Goal: Task Accomplishment & Management: Complete application form

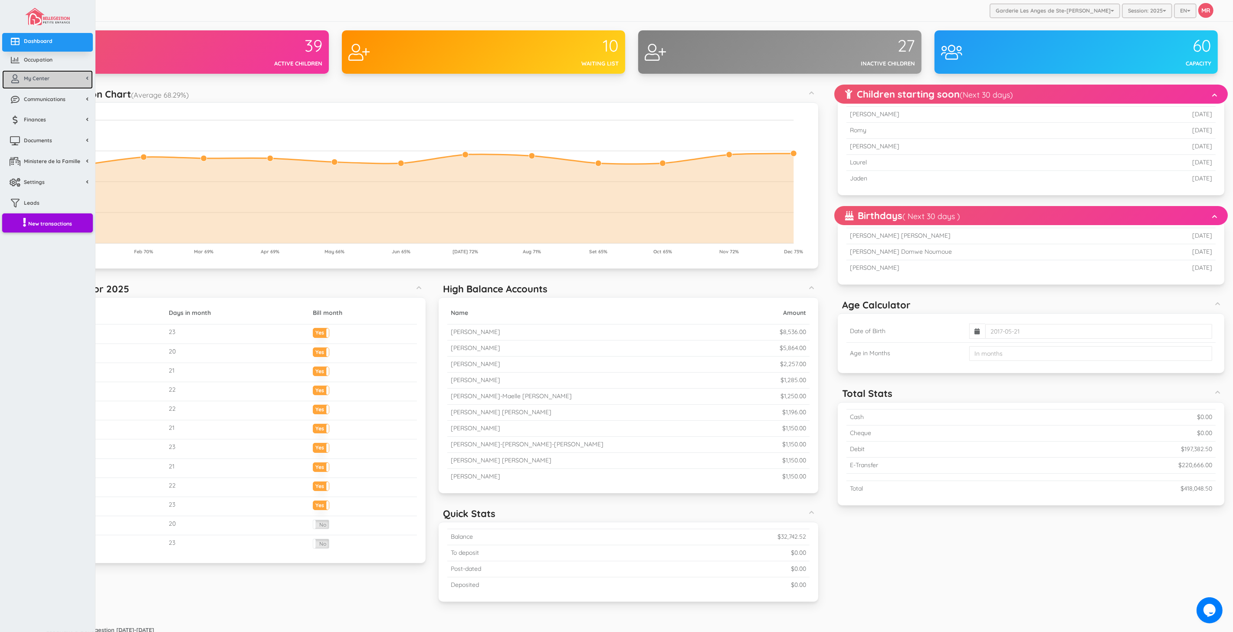
click at [32, 82] on link "My Center" at bounding box center [47, 79] width 91 height 19
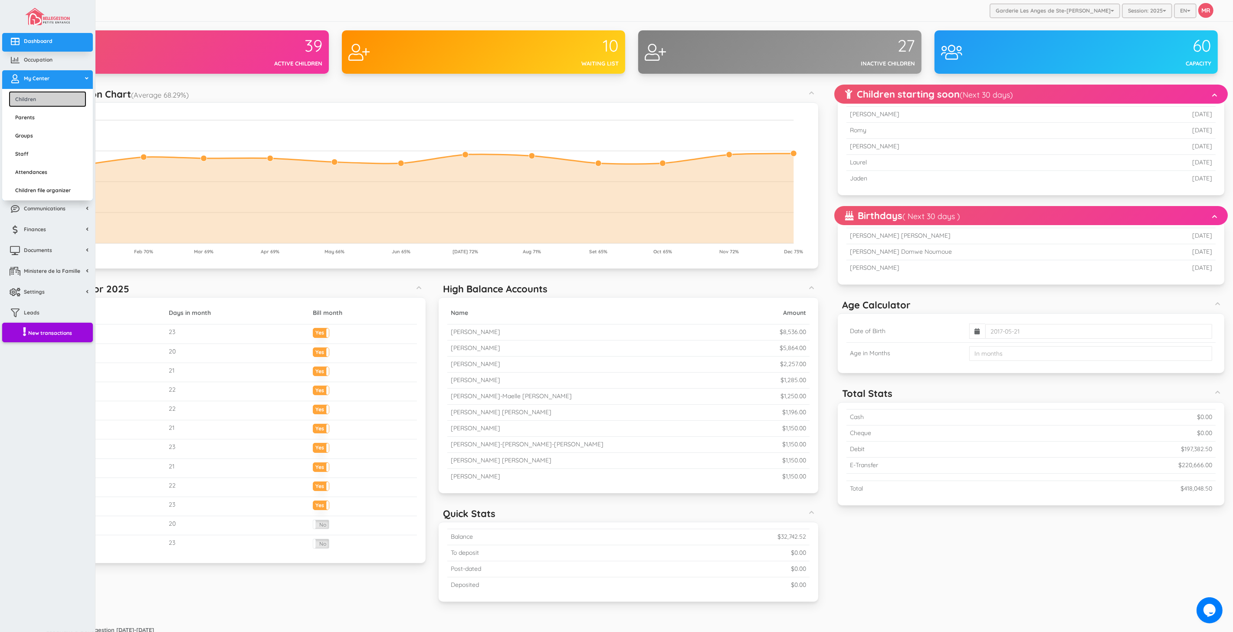
click at [37, 92] on link "Children" at bounding box center [48, 99] width 78 height 16
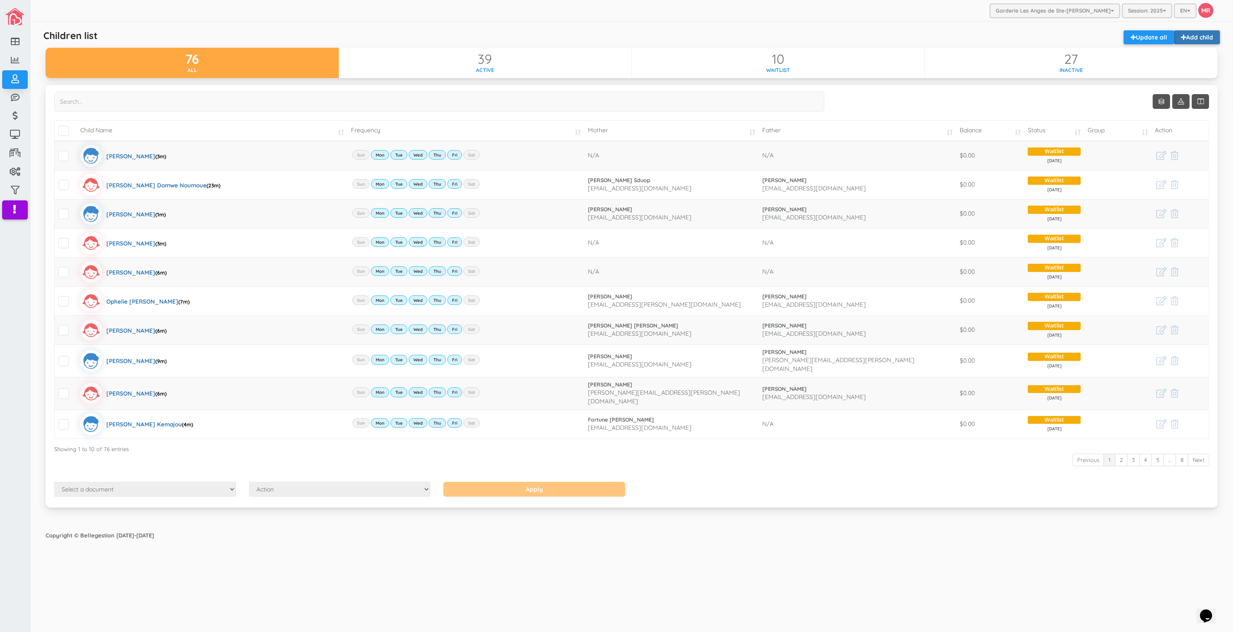
click at [1200, 40] on link "Add child" at bounding box center [1197, 37] width 46 height 14
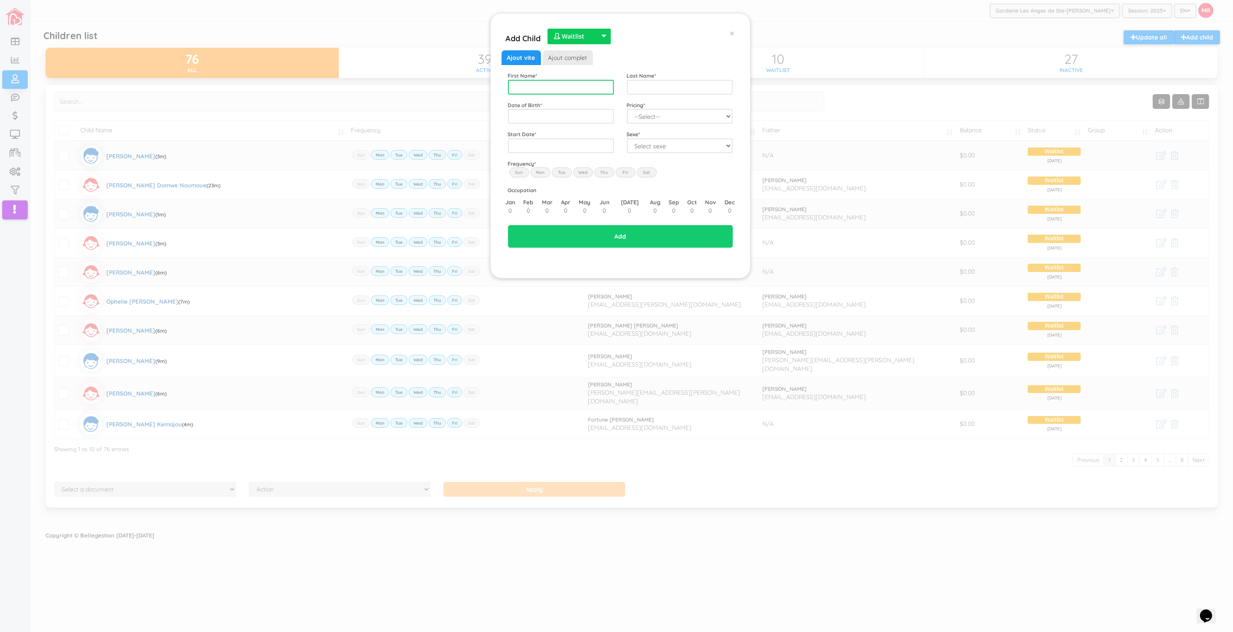
click at [586, 87] on input "text" at bounding box center [561, 87] width 106 height 15
type input "[PERSON_NAME]"
type input "Tchaha"
click at [524, 178] on span "2023" at bounding box center [523, 178] width 20 height 23
click at [522, 205] on span "Sep" at bounding box center [523, 204] width 20 height 23
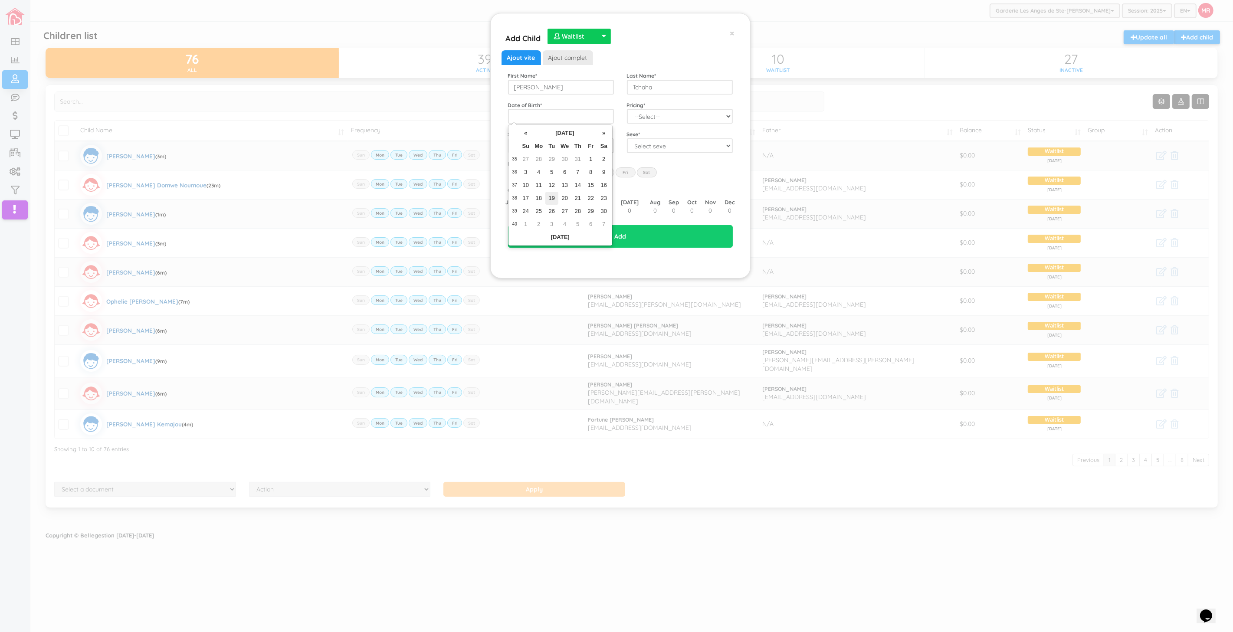
click at [552, 197] on td "19" at bounding box center [551, 198] width 13 height 13
type input "2023-09-19"
click at [647, 111] on select "--Select-- Twins special 2024-2025 2023 FT 2022 FT" at bounding box center [680, 116] width 106 height 15
click at [647, 116] on select "--Select-- Twins special 2024-2025 2023 FT 2022 FT" at bounding box center [680, 116] width 106 height 15
click at [649, 118] on select "--Select-- Twins special 2024-2025 2023 FT 2022 FT" at bounding box center [680, 116] width 106 height 15
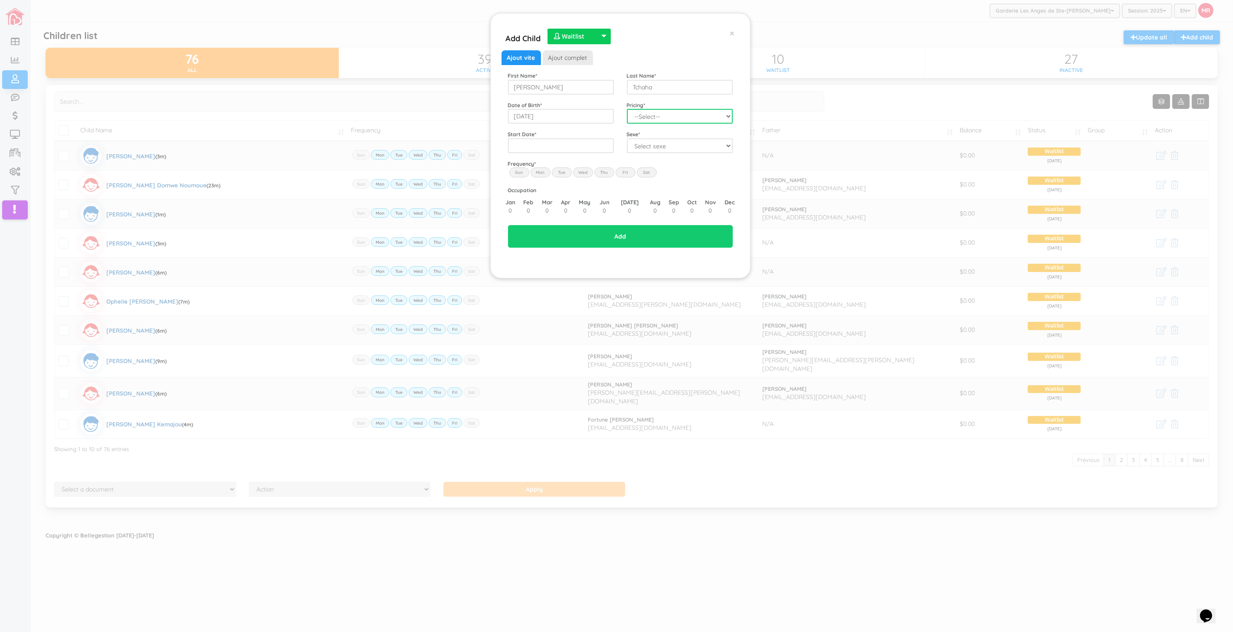
select select "100"
click at [627, 109] on select "--Select-- Twins special 2024-2025 2023 FT 2022 FT" at bounding box center [680, 116] width 106 height 15
click at [595, 149] on input "text" at bounding box center [561, 145] width 106 height 15
click at [567, 209] on span "2025" at bounding box center [565, 208] width 20 height 23
click at [562, 235] on span "Nov" at bounding box center [565, 233] width 20 height 23
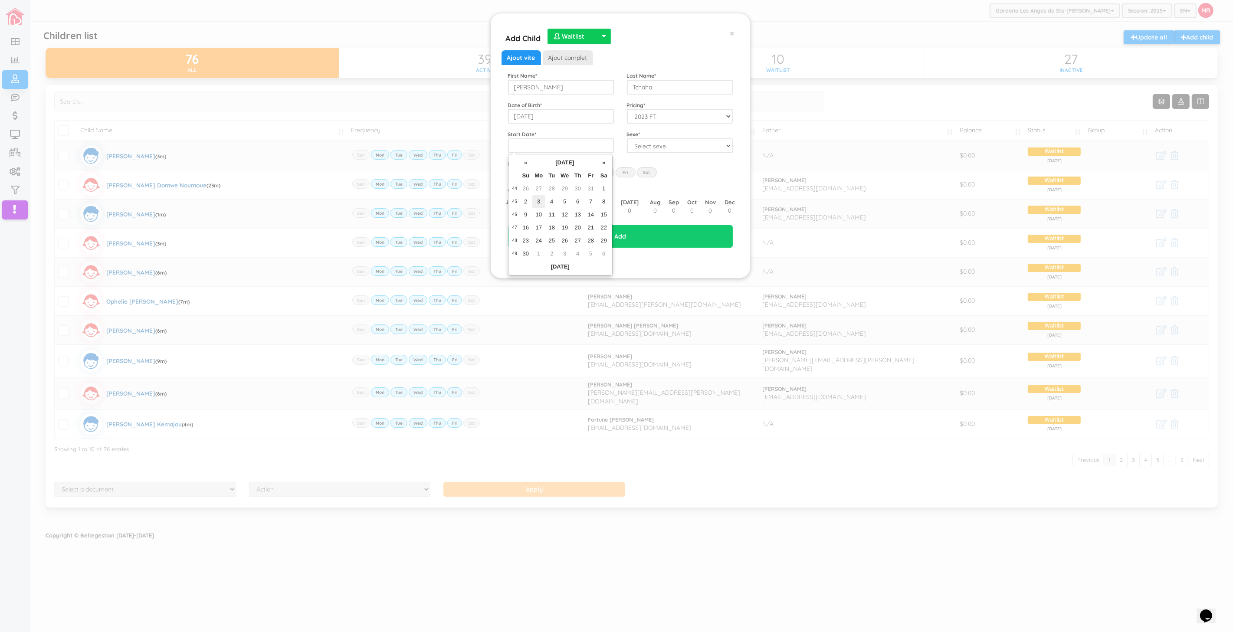
drag, startPoint x: 540, startPoint y: 201, endPoint x: 595, endPoint y: 168, distance: 64.4
click at [540, 201] on td "3" at bounding box center [538, 201] width 13 height 13
type input "[DATE]"
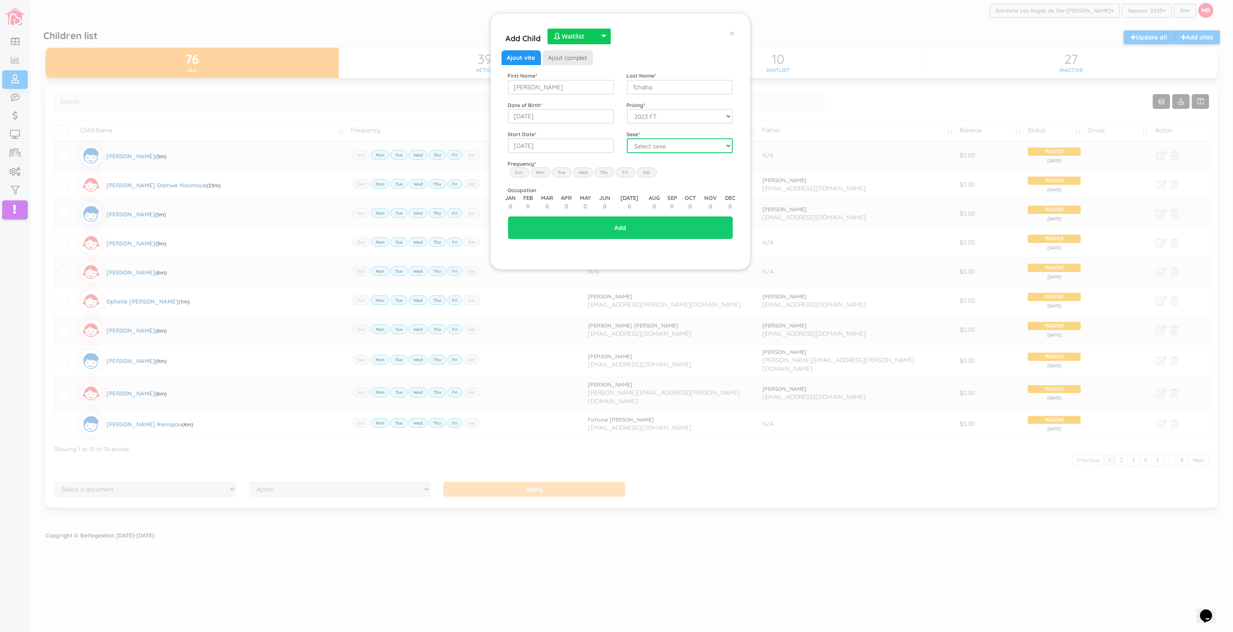
click at [678, 146] on select "Select sexe Boy Girl" at bounding box center [680, 145] width 106 height 15
select select "2"
click at [627, 138] on select "Select sexe Boy Girl" at bounding box center [680, 145] width 106 height 15
click at [547, 170] on label "Mon" at bounding box center [541, 172] width 20 height 10
click at [0, 0] on input "Mon" at bounding box center [0, 0] width 0 height 0
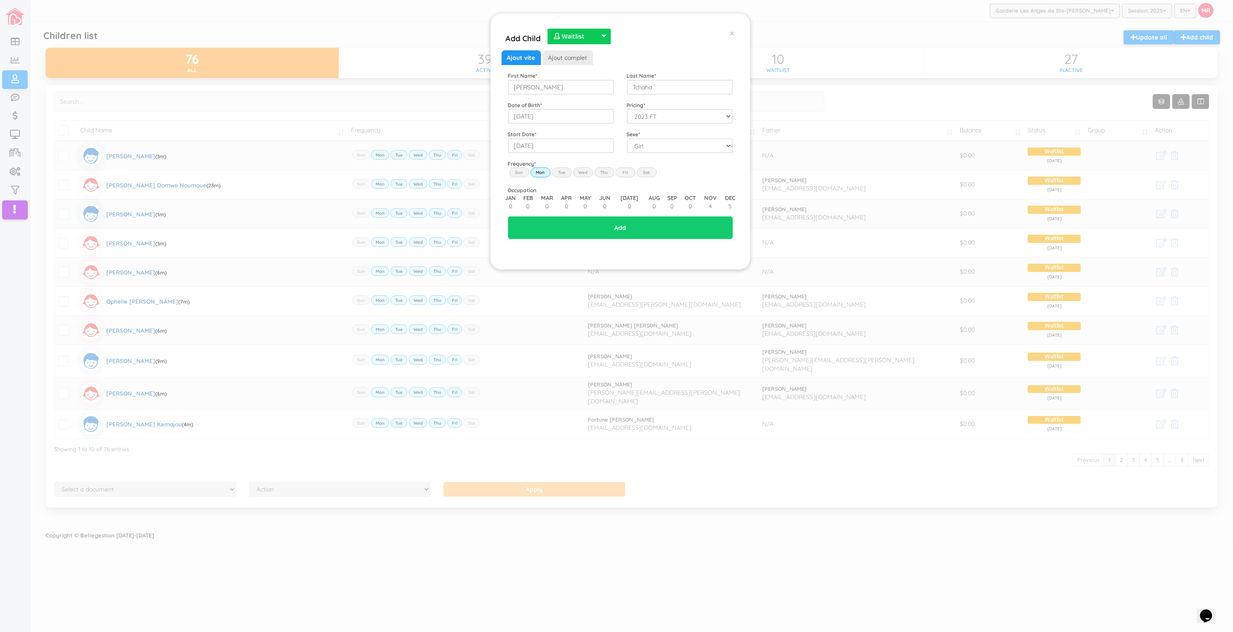
click at [565, 172] on label "Tue" at bounding box center [562, 172] width 20 height 10
click at [0, 0] on input "Tue" at bounding box center [0, 0] width 0 height 0
click at [585, 172] on label "Wed" at bounding box center [583, 172] width 20 height 10
click at [0, 0] on input "Wed" at bounding box center [0, 0] width 0 height 0
click at [601, 170] on label "Thu" at bounding box center [604, 172] width 20 height 10
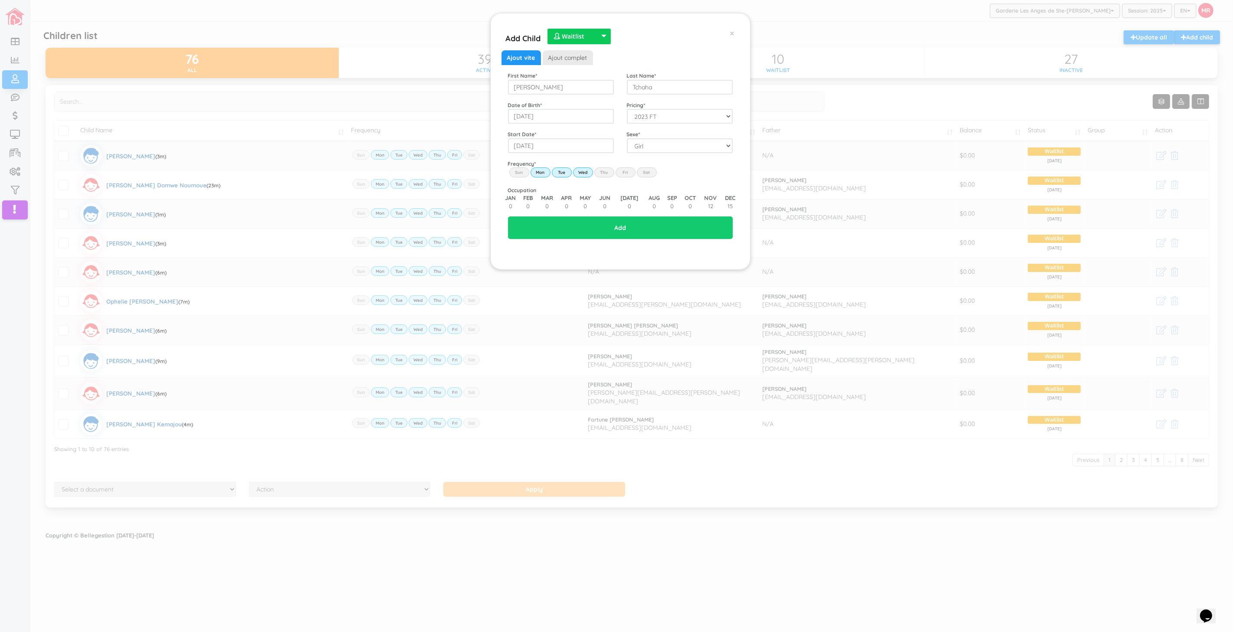
click at [0, 0] on input "Thu" at bounding box center [0, 0] width 0 height 0
click at [623, 172] on label "Fri" at bounding box center [626, 172] width 20 height 10
click at [0, 0] on input "Fri" at bounding box center [0, 0] width 0 height 0
click at [665, 235] on input "Add" at bounding box center [620, 227] width 225 height 23
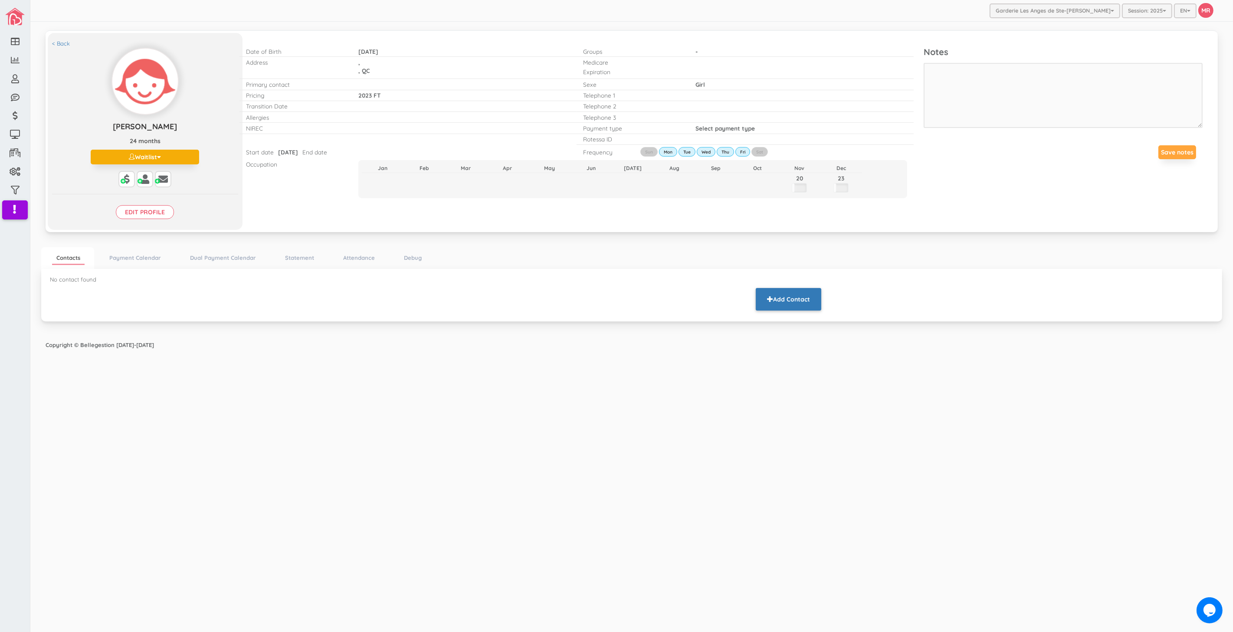
click at [791, 301] on button "Add Contact" at bounding box center [789, 299] width 66 height 23
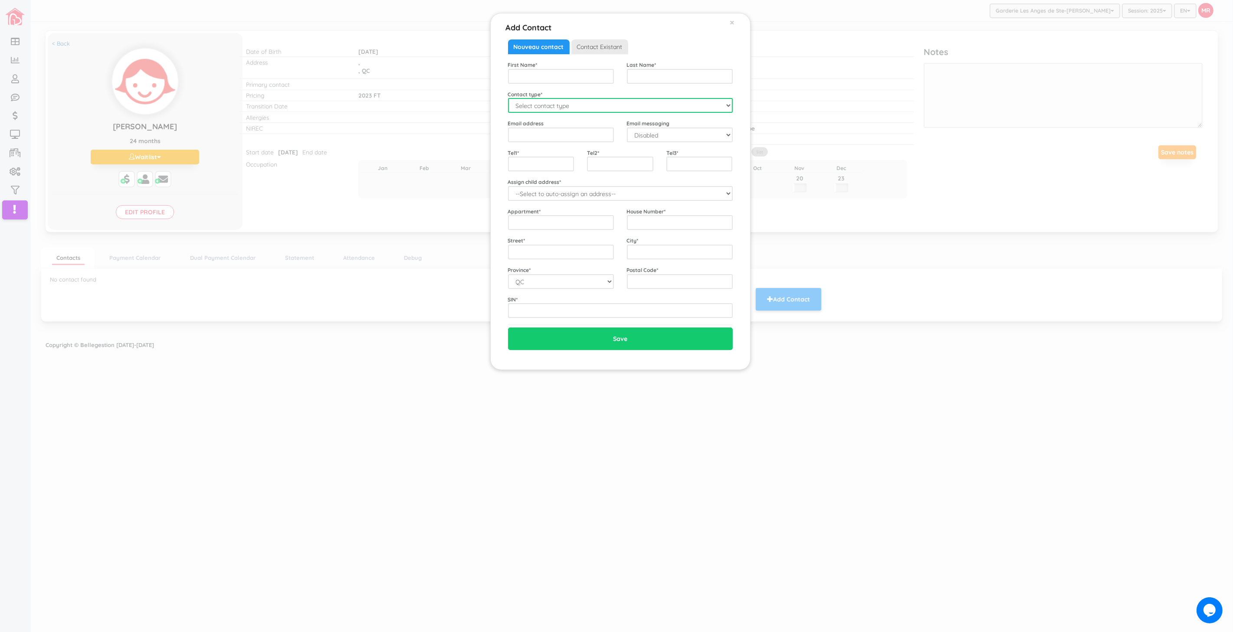
click at [587, 102] on select "Select contact type Mother Father Emergency" at bounding box center [620, 105] width 225 height 15
select select "Mother"
click at [508, 98] on select "Select contact type Mother Father Emergency" at bounding box center [620, 105] width 225 height 15
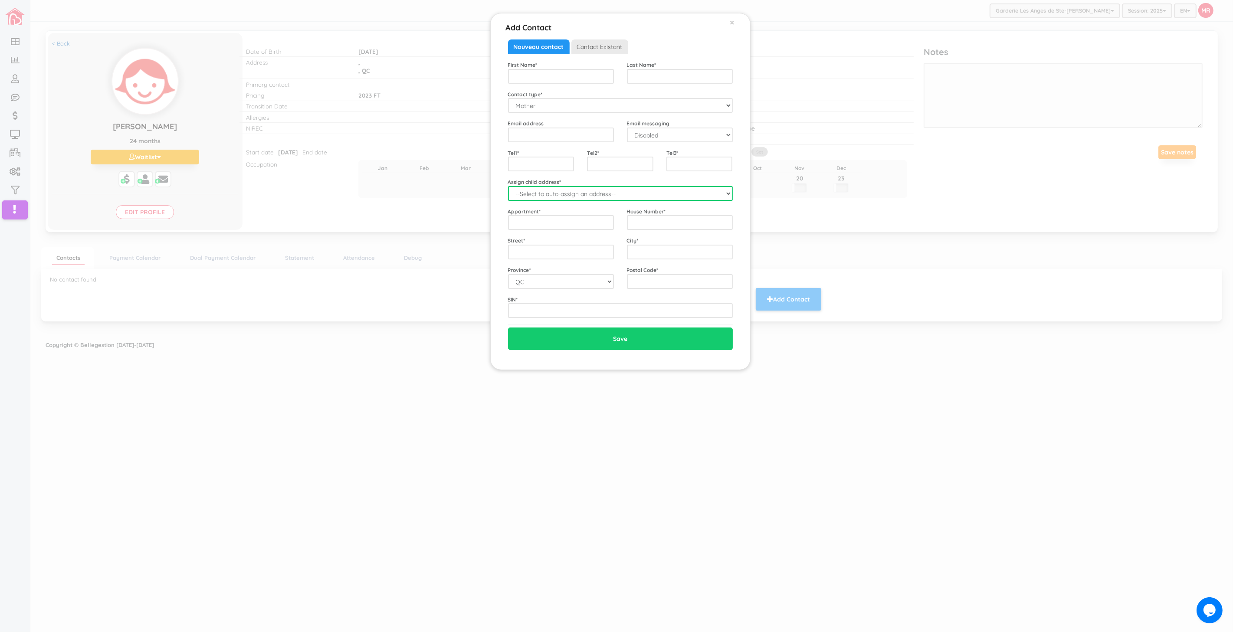
click at [545, 194] on select "--Select to auto-assign an address-- Ayra Lynn (QC,)" at bounding box center [620, 193] width 225 height 15
select select "2334"
click at [508, 186] on select "--Select to auto-assign an address-- Ayra Lynn (QC,)" at bounding box center [620, 193] width 225 height 15
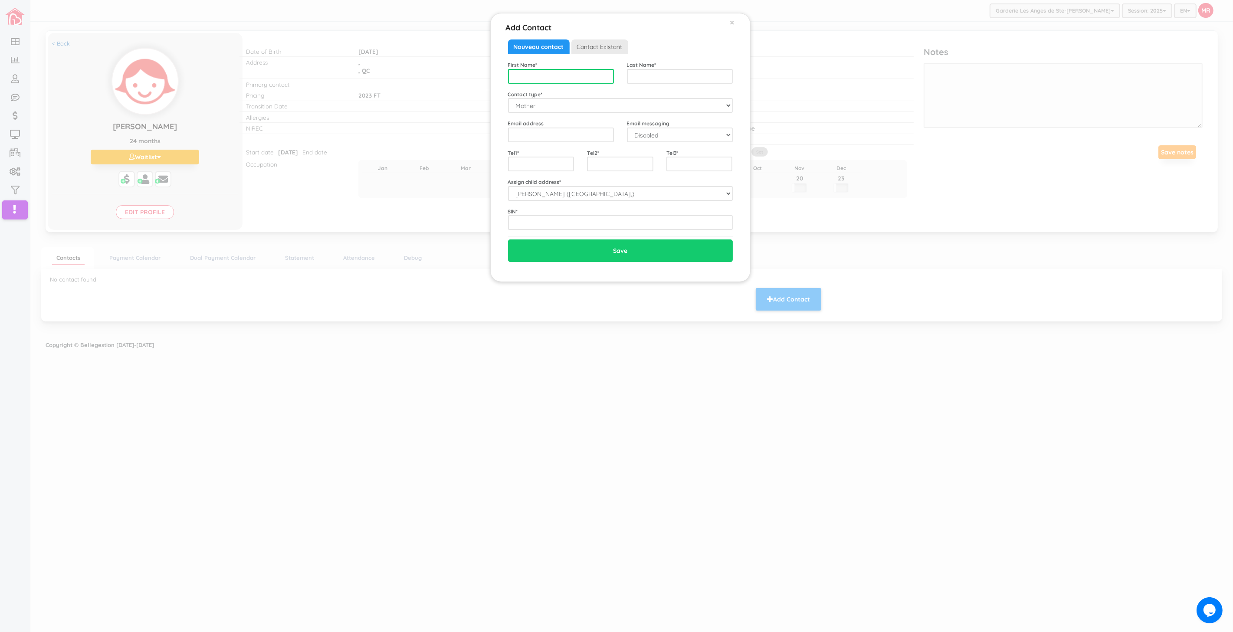
click at [554, 78] on input "text" at bounding box center [561, 76] width 106 height 15
type input "Jocelyne Laure"
click at [704, 79] on input "Tchaha" at bounding box center [680, 76] width 106 height 15
type input "Tchaha Paadeu"
click at [535, 128] on input "email" at bounding box center [561, 135] width 106 height 15
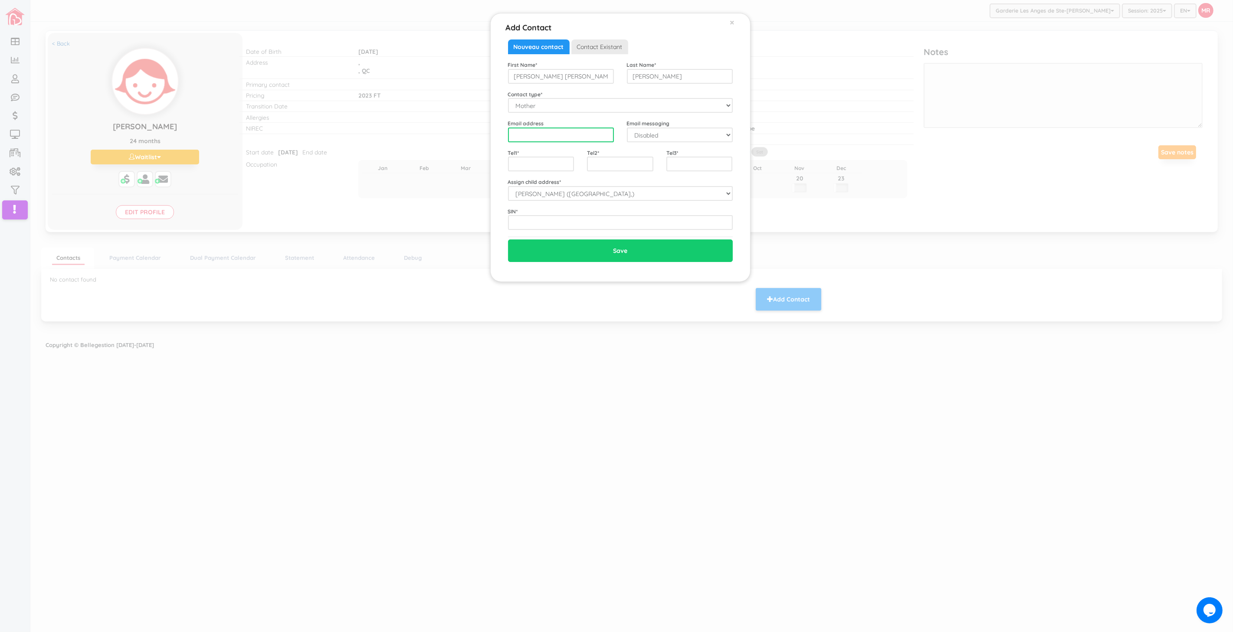
paste input "[PERSON_NAME][EMAIL_ADDRESS][PERSON_NAME][DOMAIN_NAME]"
type input "[PERSON_NAME][EMAIL_ADDRESS][PERSON_NAME][DOMAIN_NAME]"
click at [639, 130] on select "Disabled Enabled" at bounding box center [680, 135] width 106 height 15
select select "1"
click at [627, 128] on select "Disabled Enabled" at bounding box center [680, 135] width 106 height 15
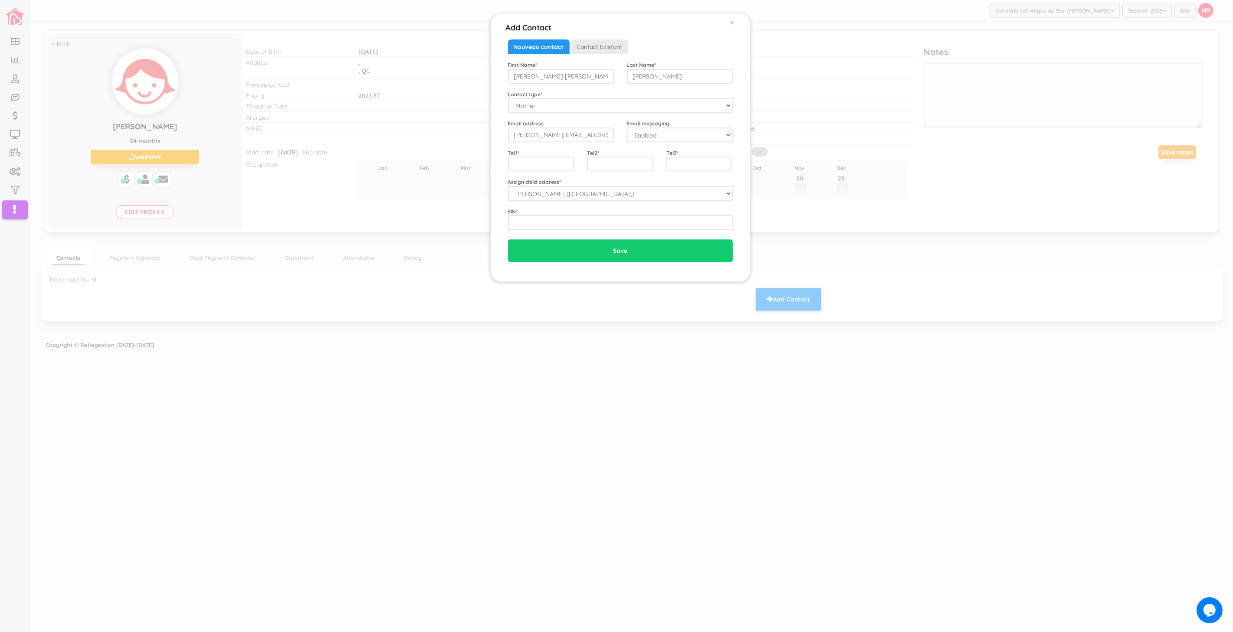
click at [544, 156] on div "Tel1 *" at bounding box center [540, 160] width 79 height 23
click at [547, 159] on input "text" at bounding box center [541, 164] width 66 height 15
type input "5144979525"
click at [560, 227] on input "text" at bounding box center [620, 222] width 225 height 15
type input "309807378"
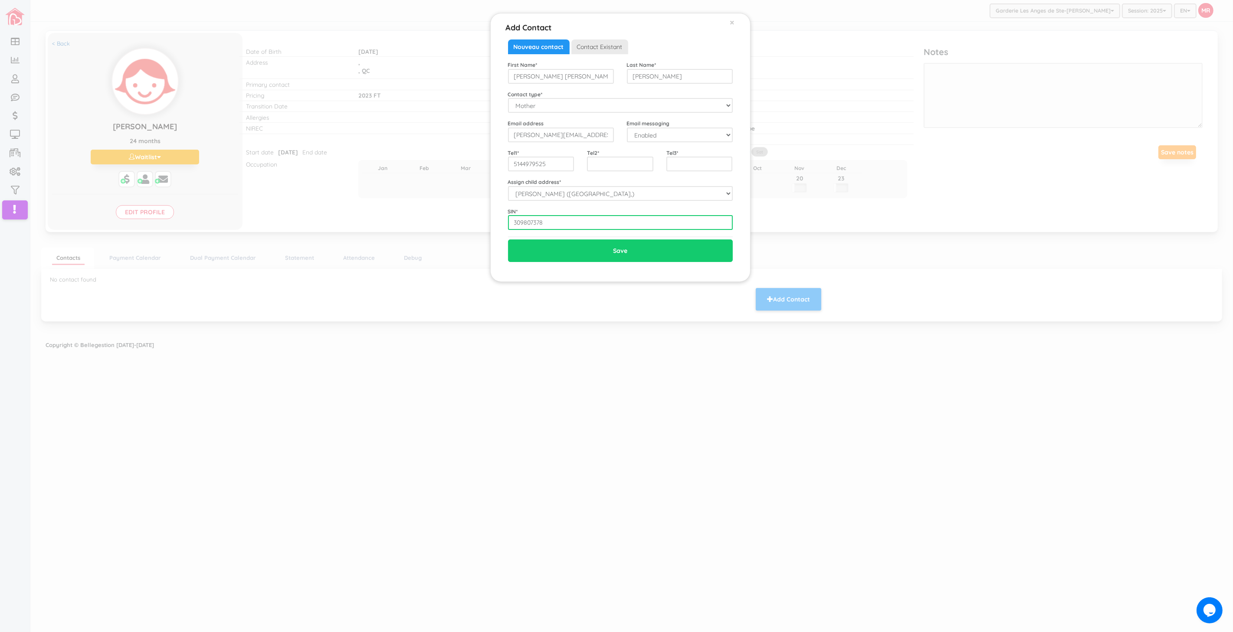
click at [508, 239] on input "Save" at bounding box center [620, 250] width 225 height 23
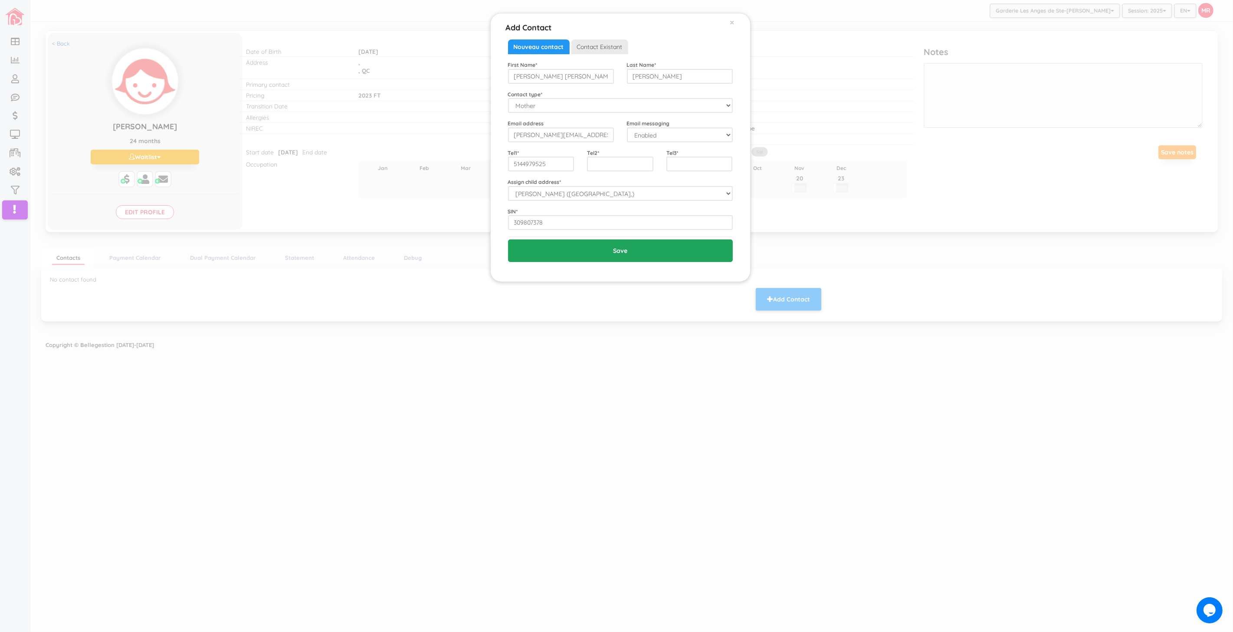
click at [645, 247] on input "Save" at bounding box center [620, 250] width 225 height 23
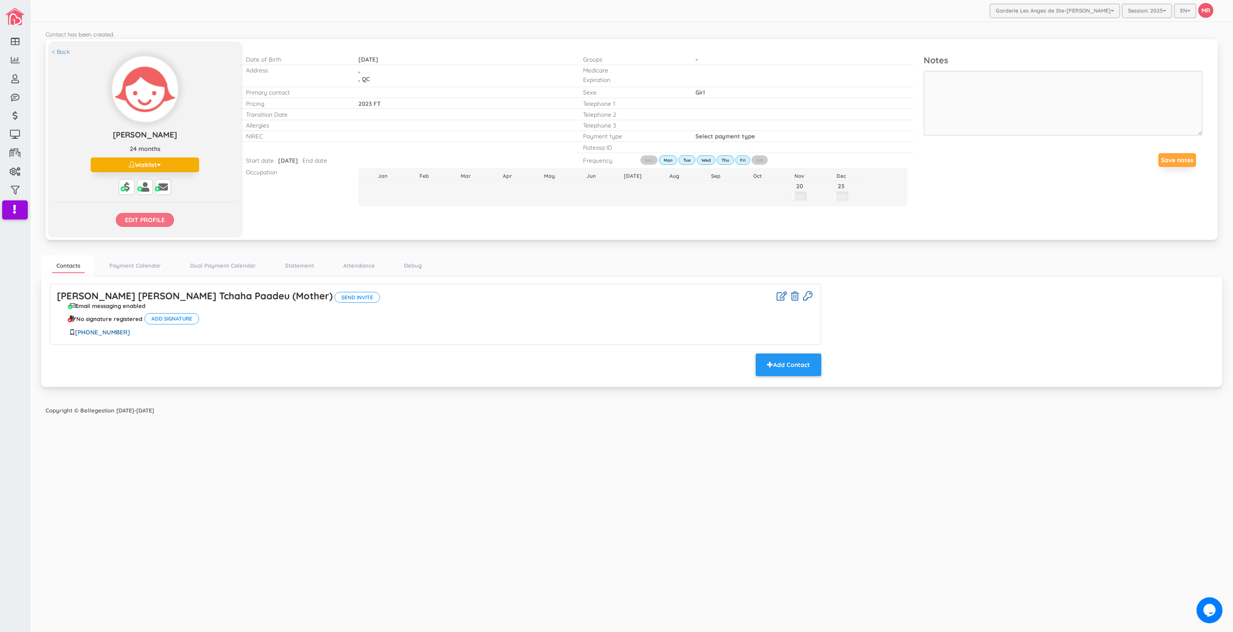
click at [153, 223] on input "Edit profile" at bounding box center [145, 220] width 58 height 14
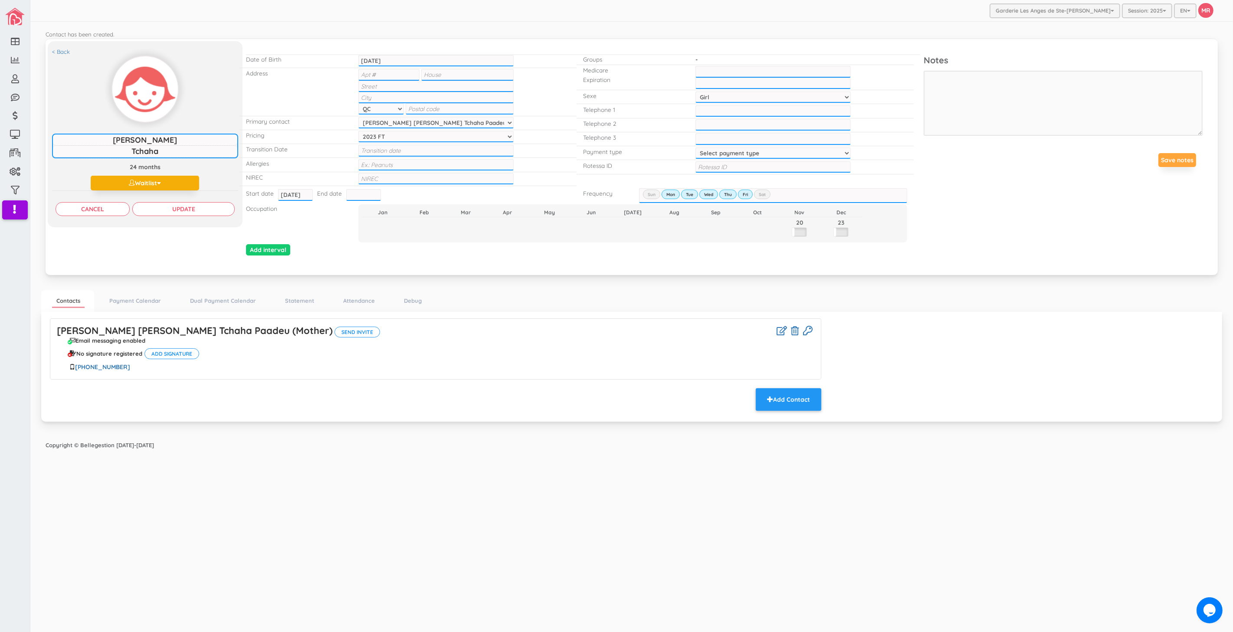
click at [744, 150] on select "Select payment type 1 payment on 1st 2 payments 50/50 1 payment on 15th Custom …" at bounding box center [773, 152] width 156 height 11
select select "1"
click at [695, 147] on select "Select payment type 1 payment on 1st 2 payments 50/50 1 payment on 15th Custom …" at bounding box center [773, 152] width 156 height 11
click at [179, 331] on h4 "Jocelyne Laure Tchaha Paadeu (Mother) Send invite Email messaging enabled No si…" at bounding box center [435, 347] width 757 height 45
click at [178, 327] on link "Jocelyne Laure Tchaha Paadeu (Mother)" at bounding box center [195, 330] width 276 height 12
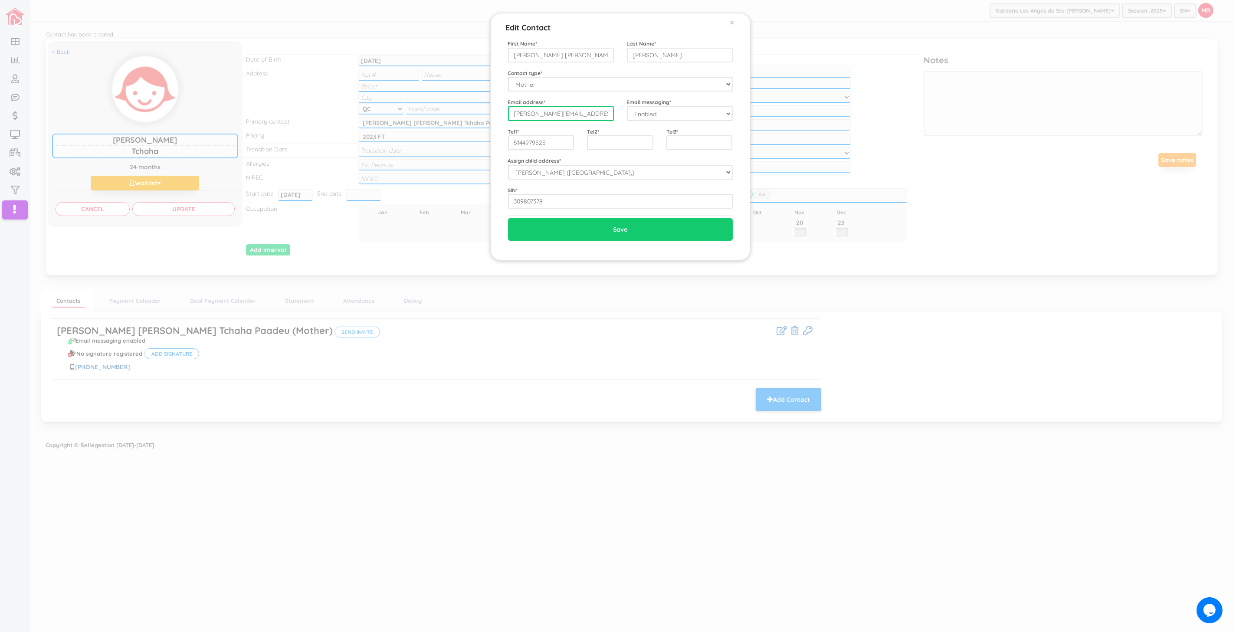
click at [547, 116] on input "jocelyne.laure@yahoo.ca" at bounding box center [561, 113] width 106 height 15
click at [565, 146] on input "5144979525" at bounding box center [541, 142] width 66 height 15
click at [979, 307] on div "Edit Contact × Close First Name * Jocelyne Laure Last Name * Tchaha Paadeu Cont…" at bounding box center [616, 316] width 1233 height 632
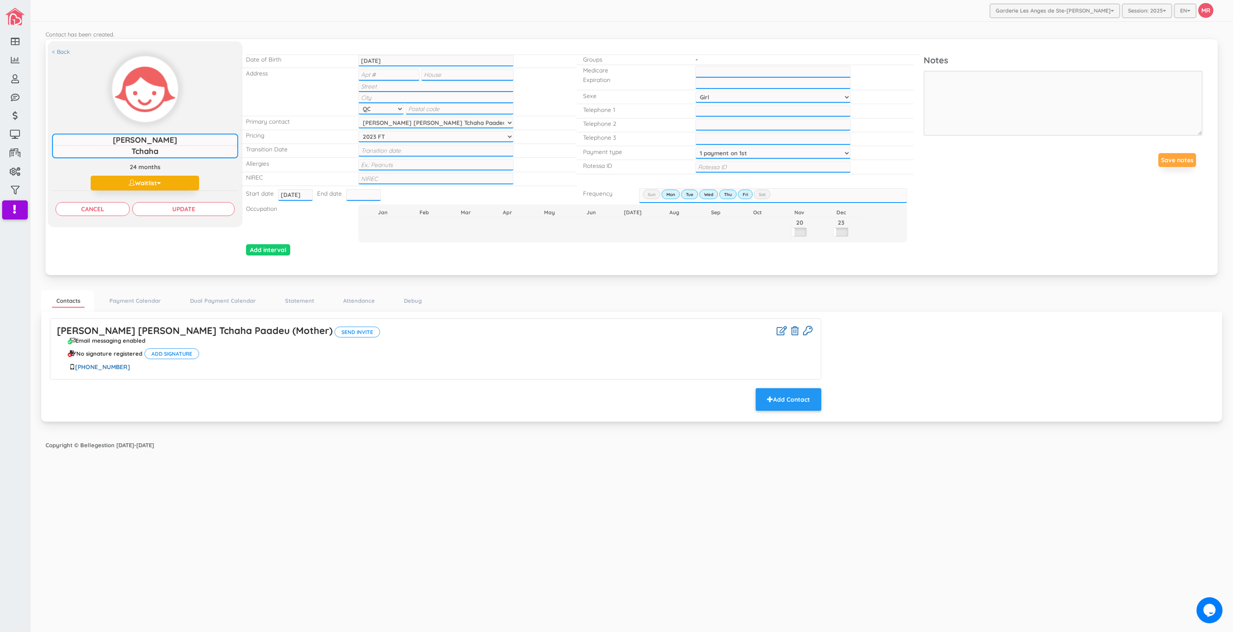
click at [808, 162] on input "text" at bounding box center [773, 166] width 156 height 11
paste input "[PERSON_NAME] [PERSON_NAME] Tchaha Paadeu-CP4Sur"
type input "[PERSON_NAME] [PERSON_NAME] Tchaha Paadeu-CP4Sur"
click at [184, 211] on input "Update" at bounding box center [183, 209] width 102 height 14
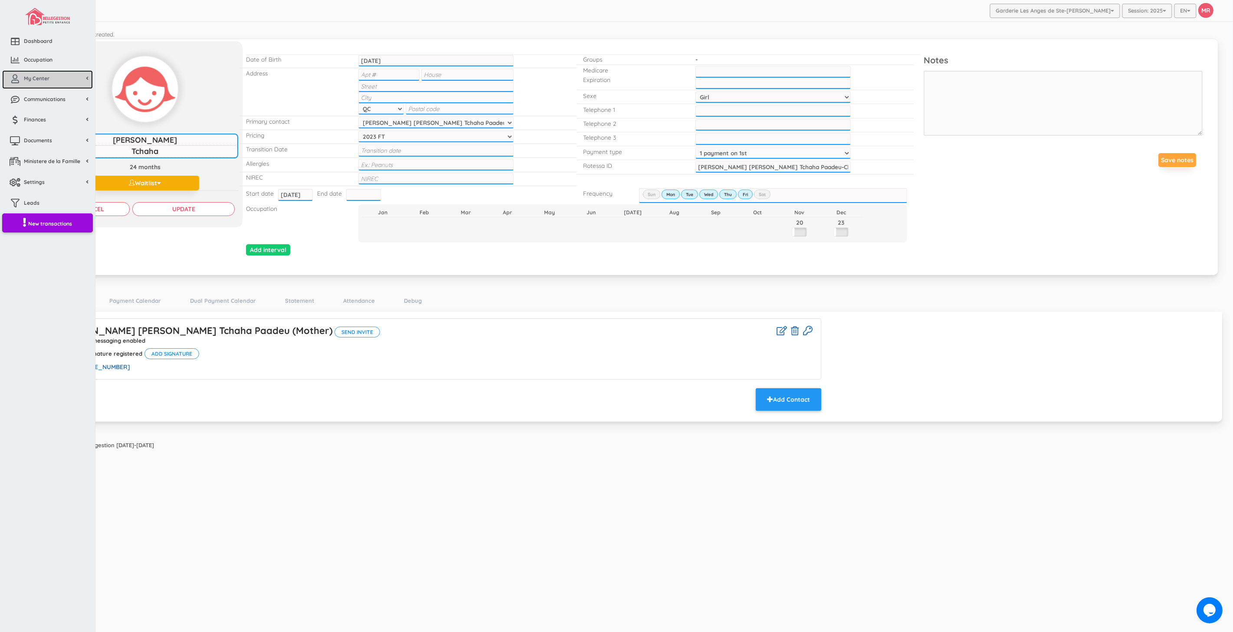
click at [32, 75] on span "My Center" at bounding box center [37, 78] width 26 height 7
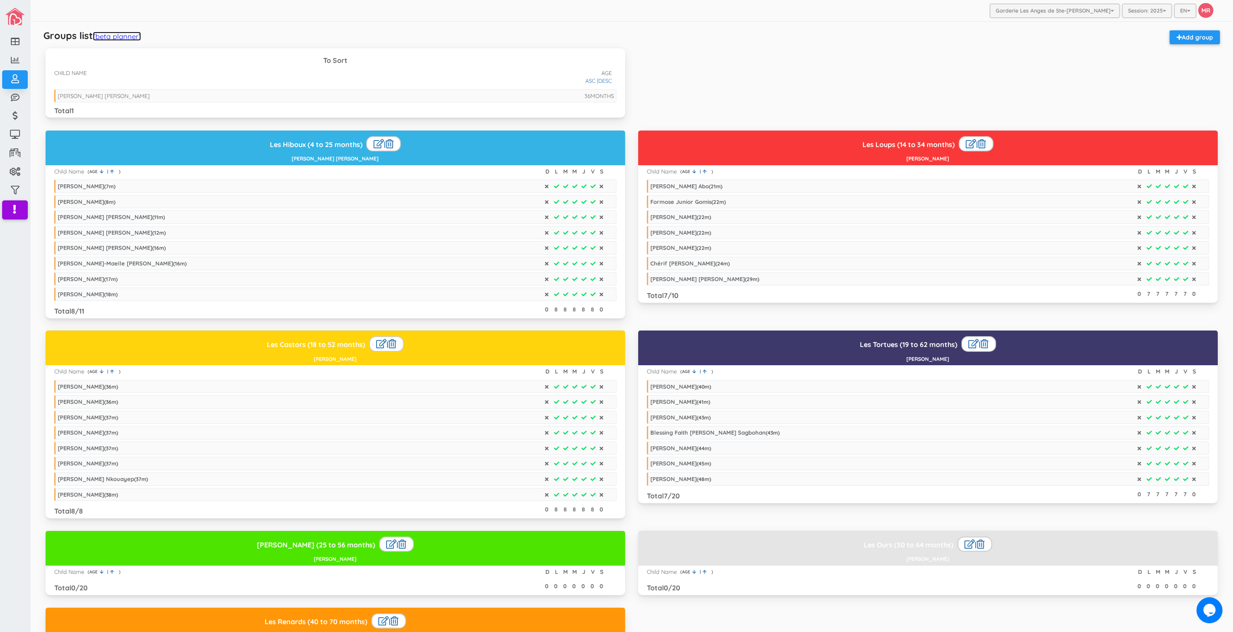
click at [133, 34] on link "(beta planner)" at bounding box center [117, 36] width 48 height 9
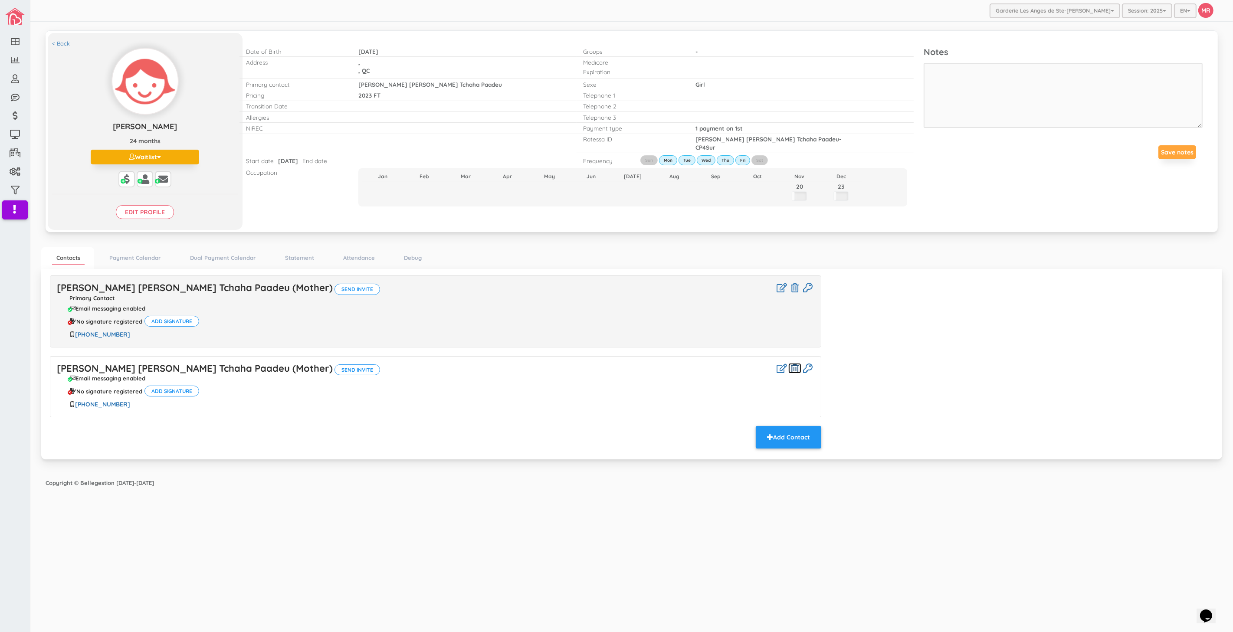
click at [796, 370] on icon at bounding box center [795, 368] width 8 height 9
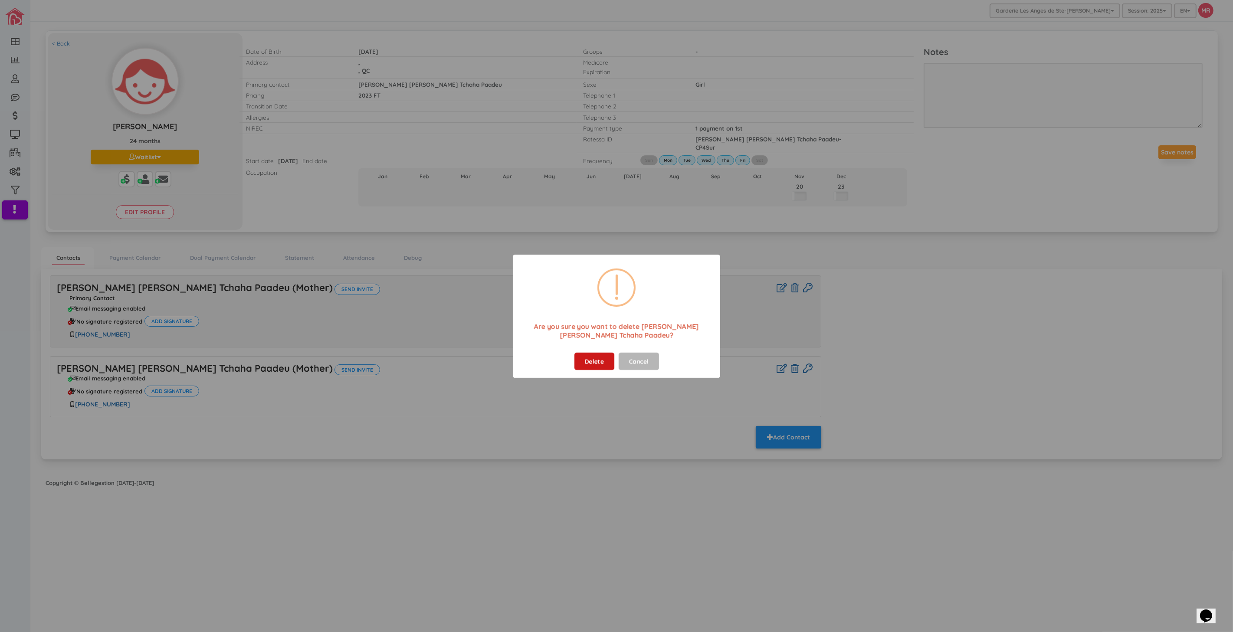
click at [593, 355] on button "Delete" at bounding box center [594, 361] width 40 height 17
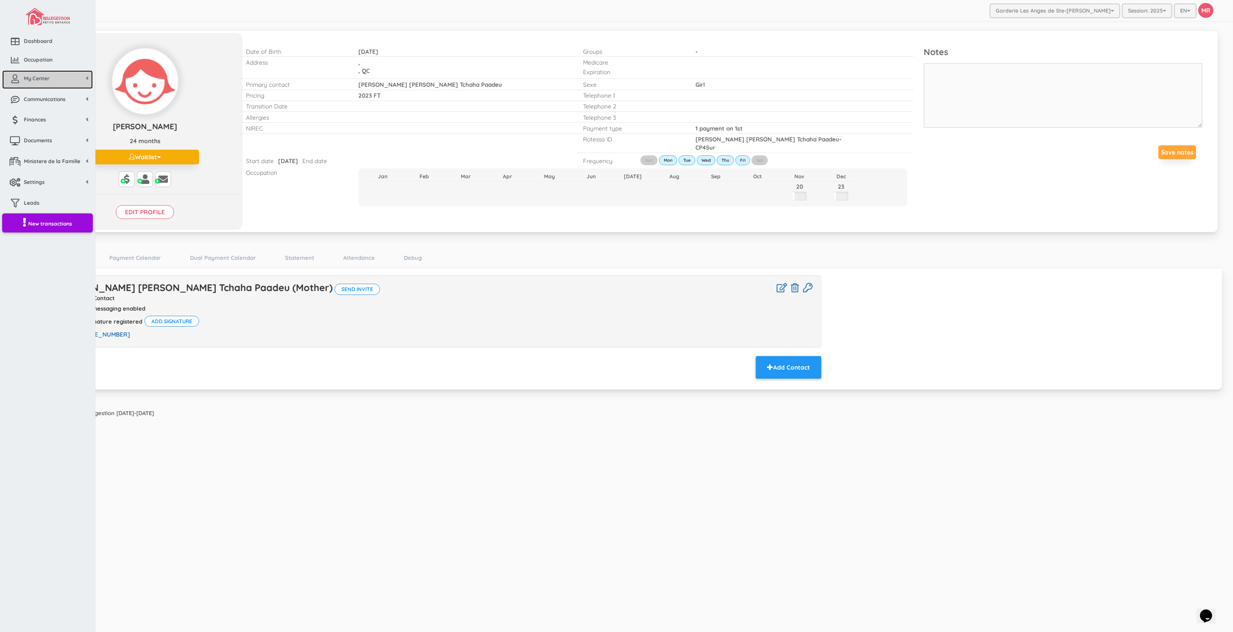
drag, startPoint x: 40, startPoint y: 74, endPoint x: 36, endPoint y: 90, distance: 16.6
click at [40, 74] on link "My Center" at bounding box center [47, 79] width 91 height 19
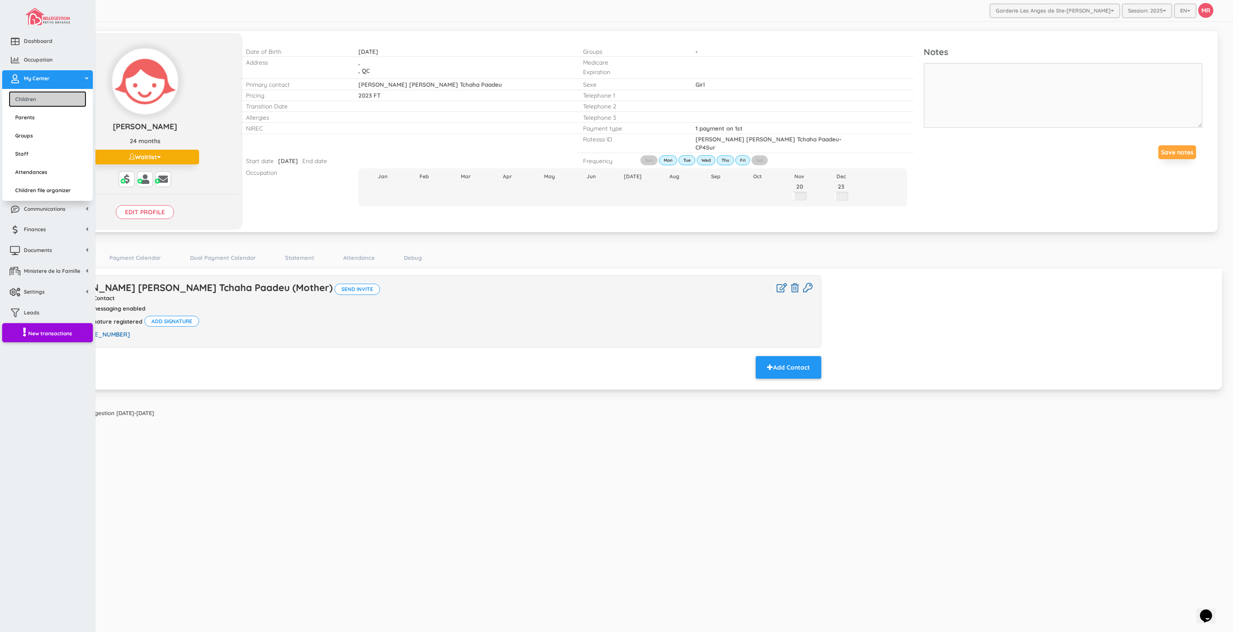
click at [36, 97] on link "Children" at bounding box center [48, 99] width 78 height 16
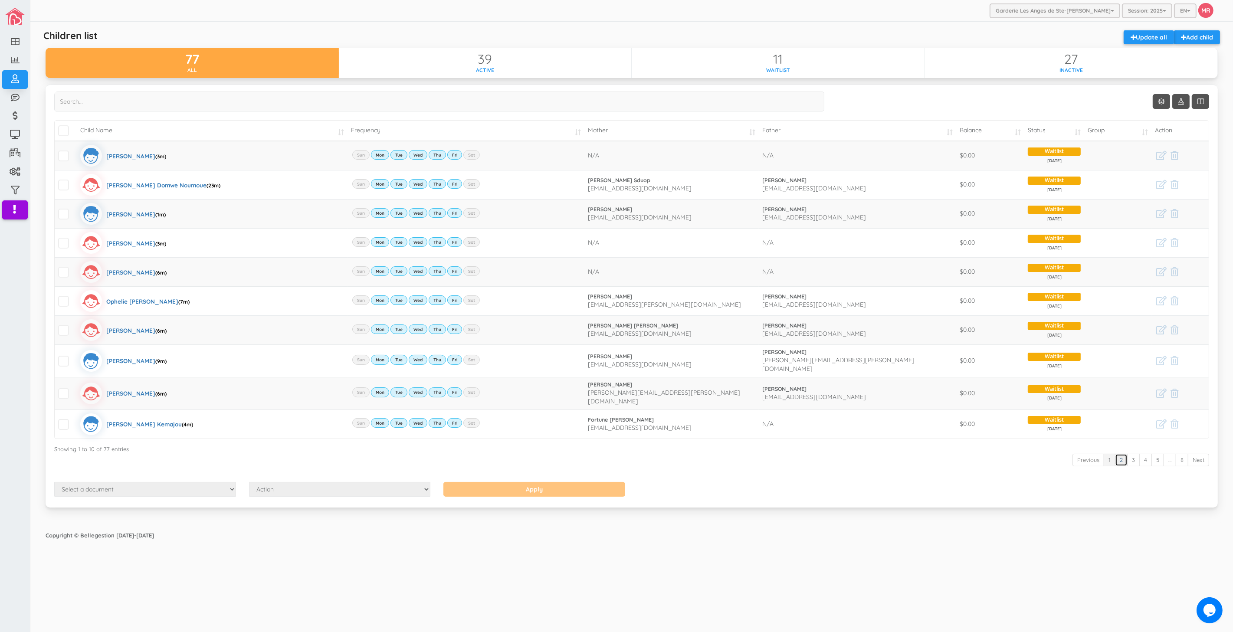
click at [1120, 455] on link "2" at bounding box center [1121, 460] width 13 height 13
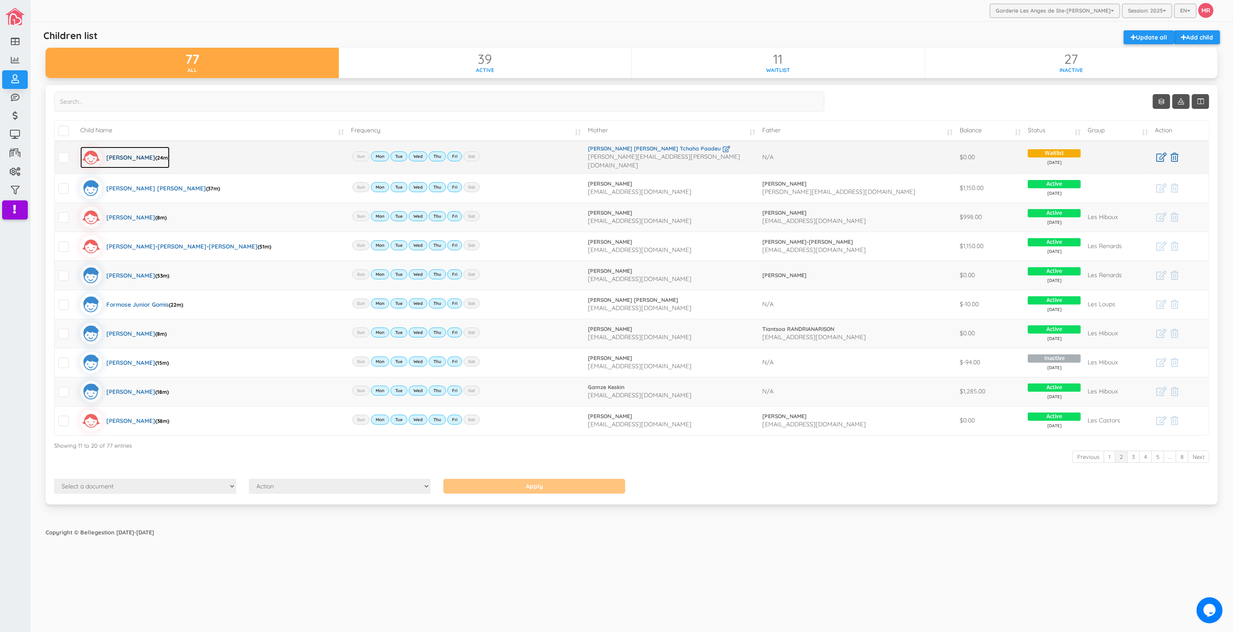
click at [139, 154] on div "Ayra Lynn Tchaha (24m)" at bounding box center [137, 158] width 63 height 22
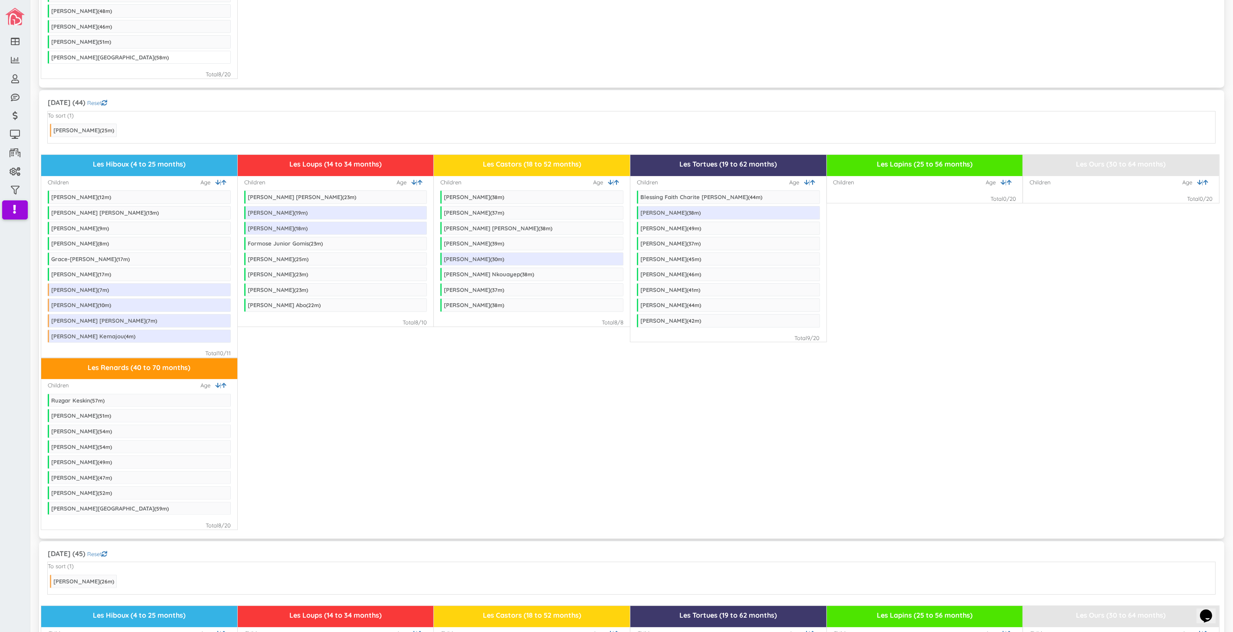
scroll to position [241, 0]
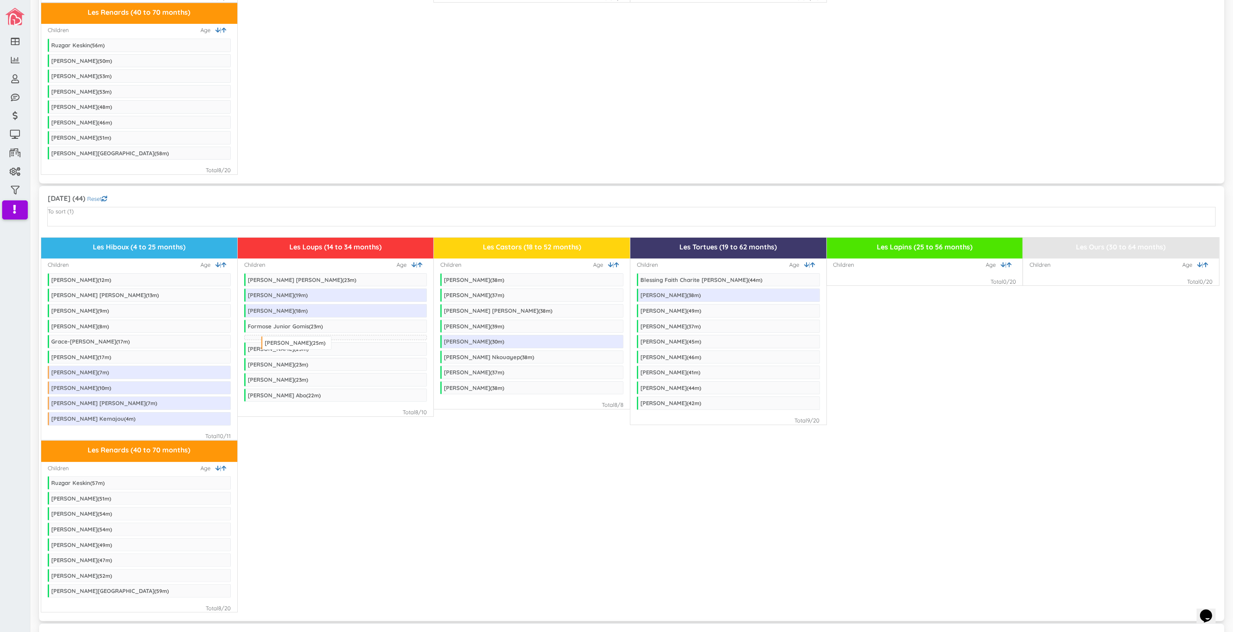
drag, startPoint x: 102, startPoint y: 230, endPoint x: 313, endPoint y: 345, distance: 240.3
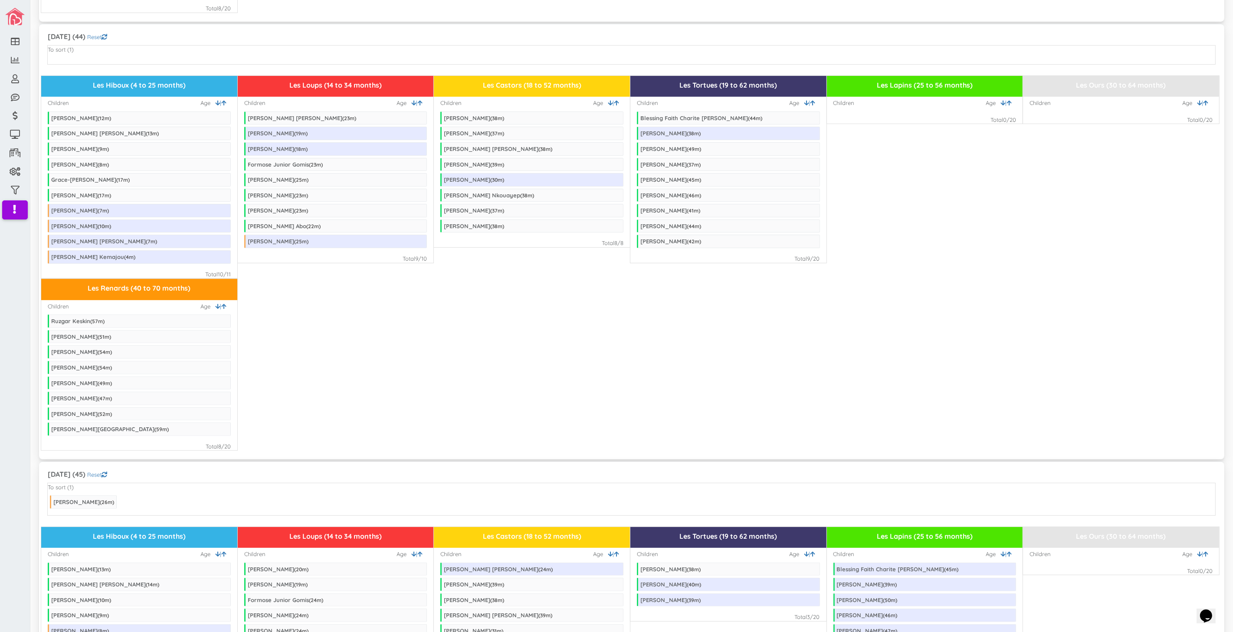
scroll to position [385, 0]
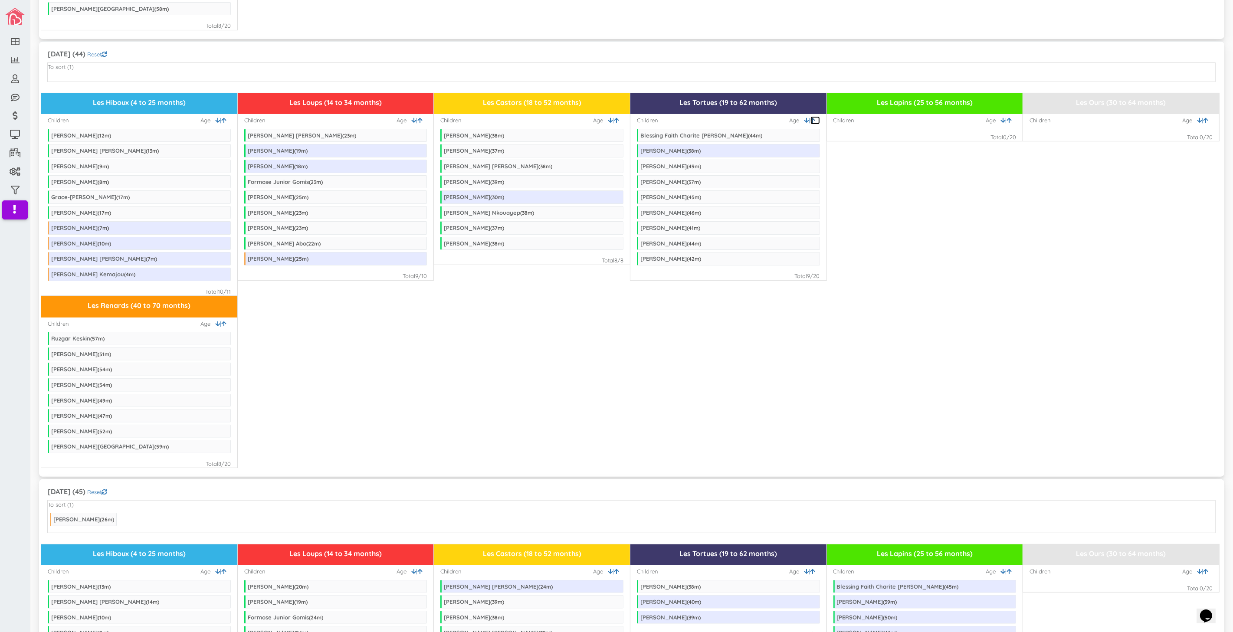
click at [810, 120] on icon at bounding box center [812, 121] width 5 height 6
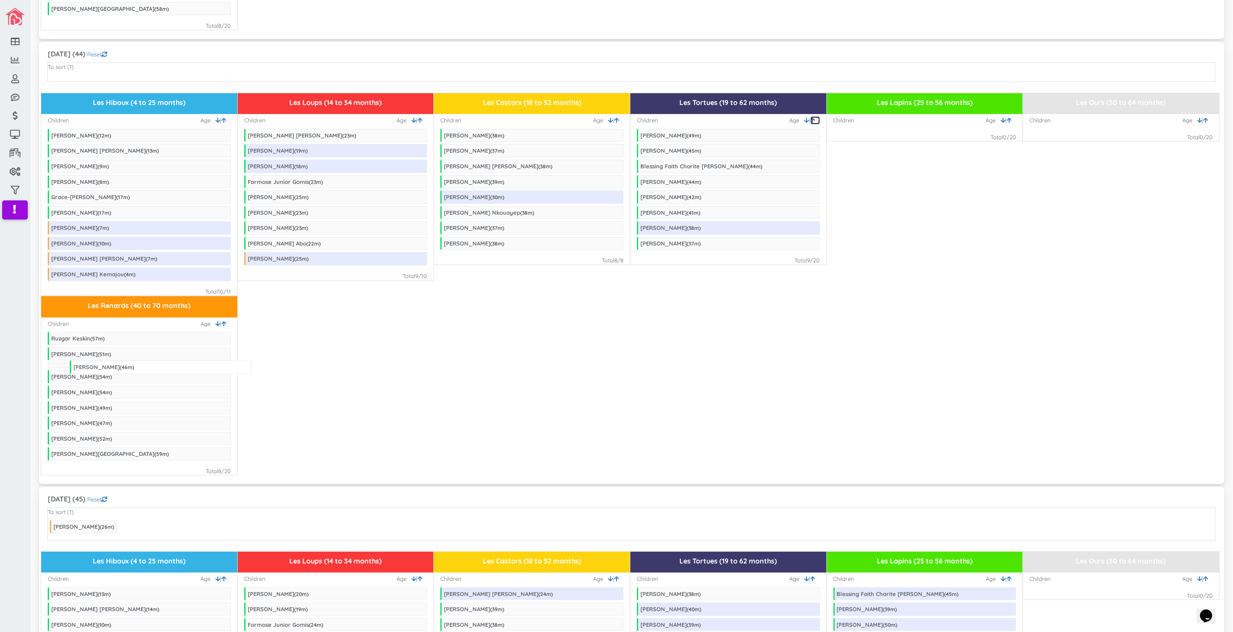
drag, startPoint x: 744, startPoint y: 155, endPoint x: 177, endPoint y: 371, distance: 606.7
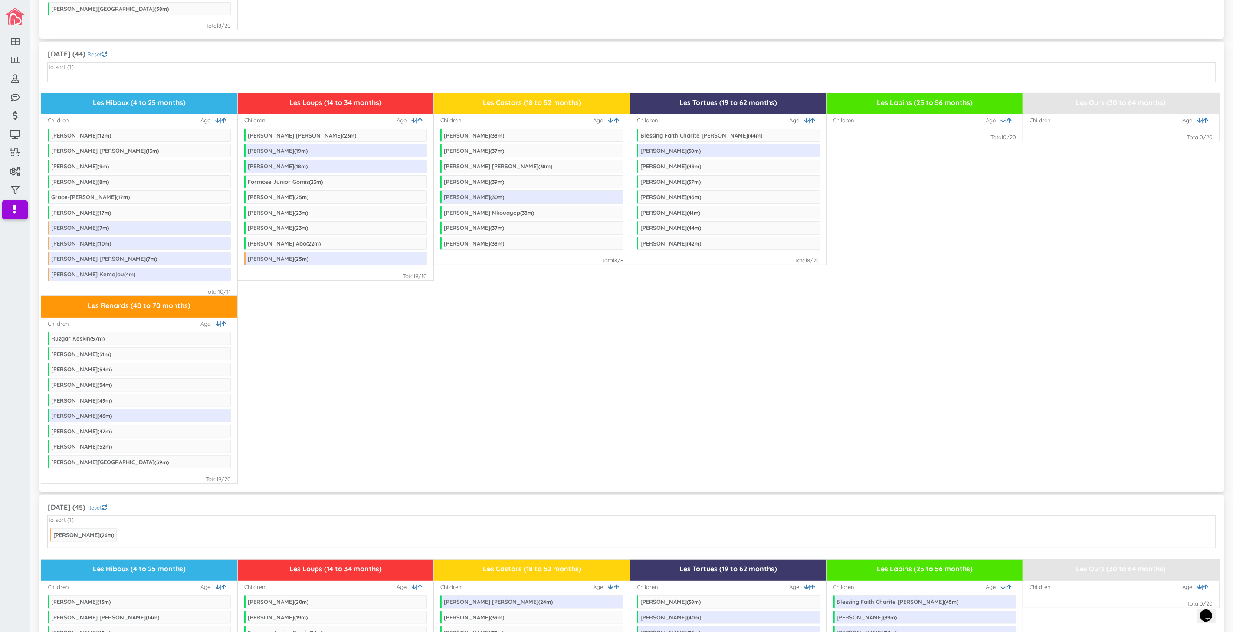
click at [611, 117] on div "Les Castors (18 to 52 months)" at bounding box center [532, 104] width 196 height 23
click at [614, 119] on icon at bounding box center [616, 121] width 5 height 6
drag, startPoint x: 462, startPoint y: 168, endPoint x: 682, endPoint y: 171, distance: 220.8
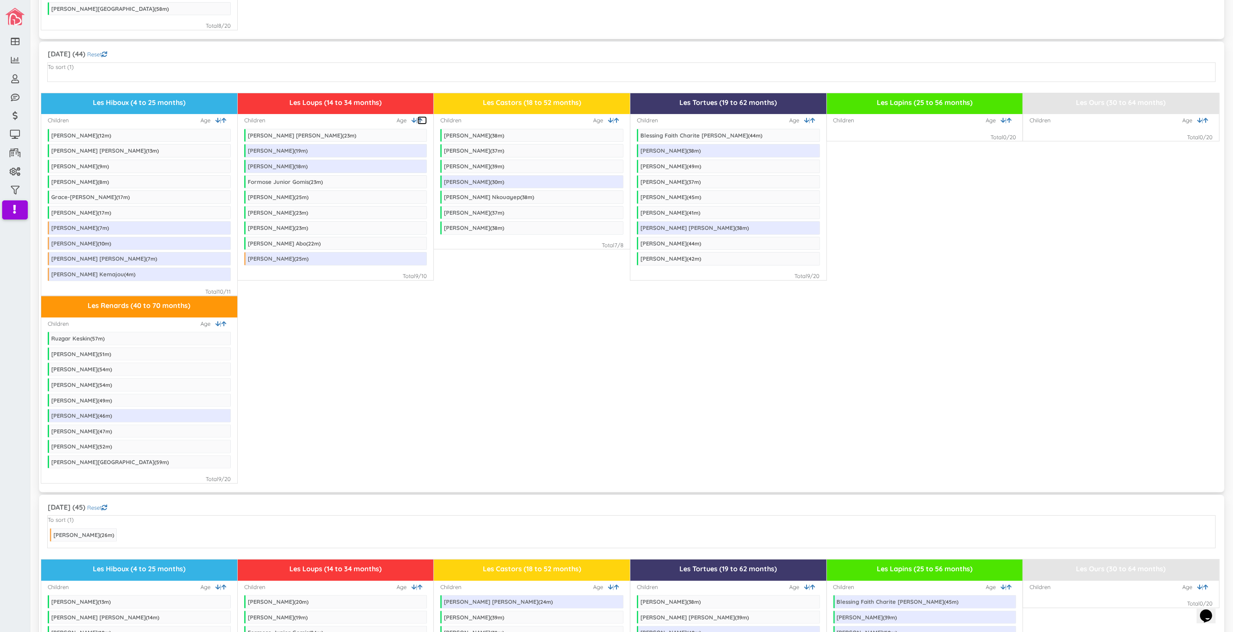
click at [417, 121] on icon at bounding box center [419, 121] width 5 height 6
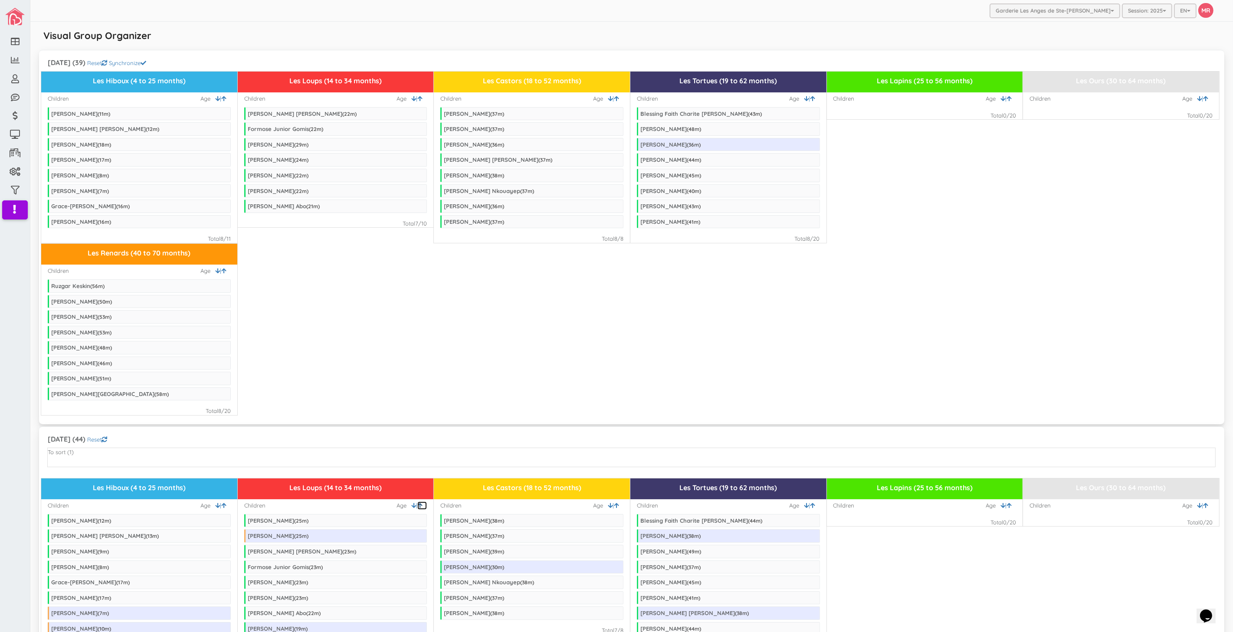
scroll to position [48, 0]
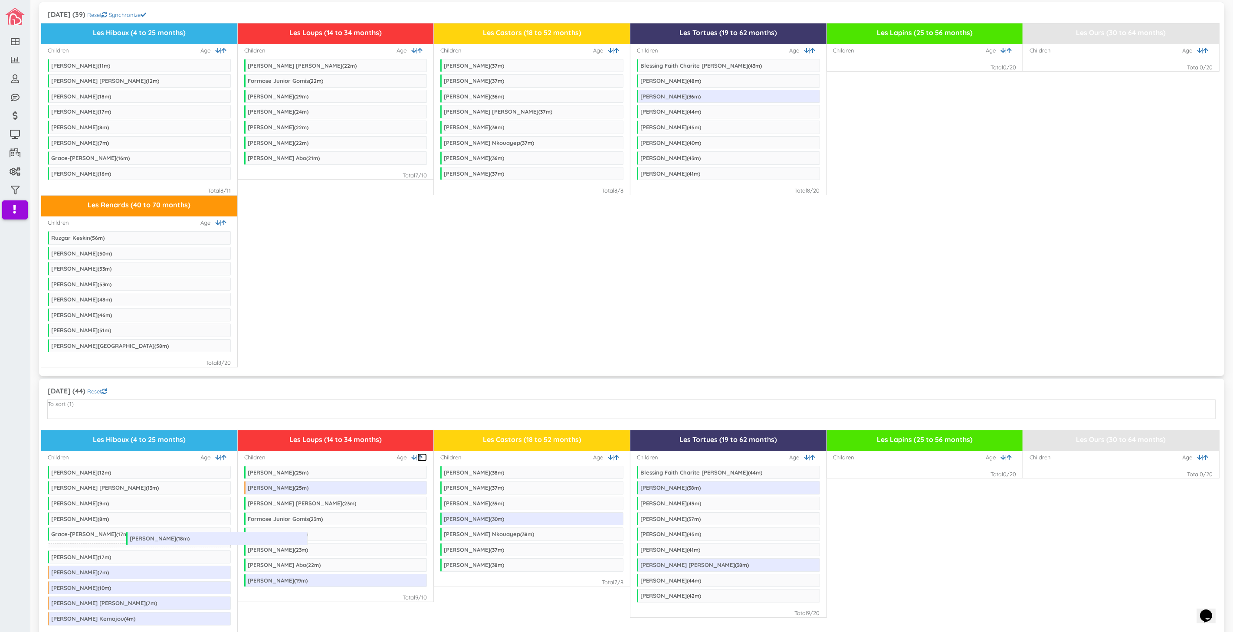
drag, startPoint x: 272, startPoint y: 600, endPoint x: 154, endPoint y: 542, distance: 131.5
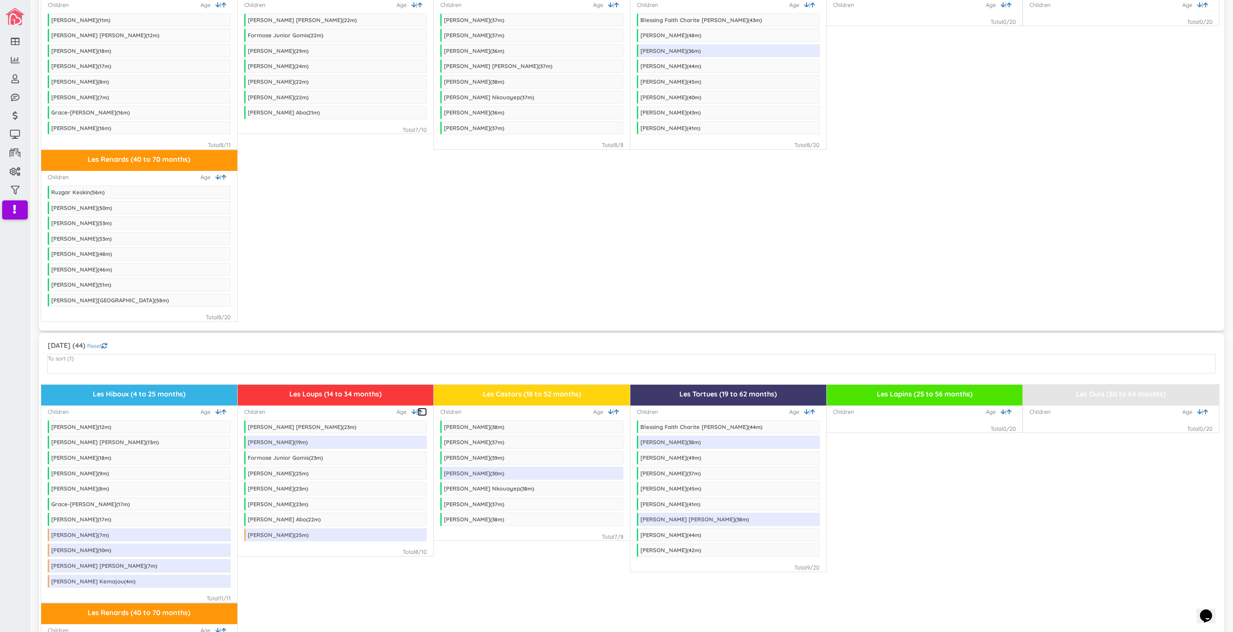
scroll to position [289, 0]
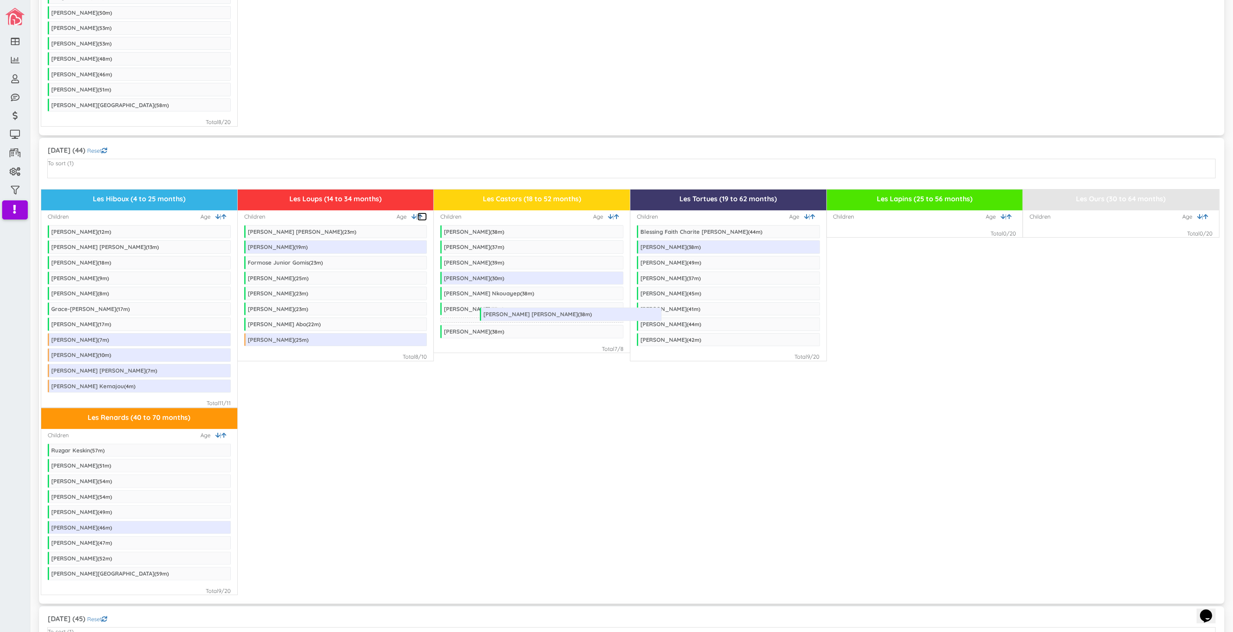
drag, startPoint x: 665, startPoint y: 328, endPoint x: 508, endPoint y: 317, distance: 157.4
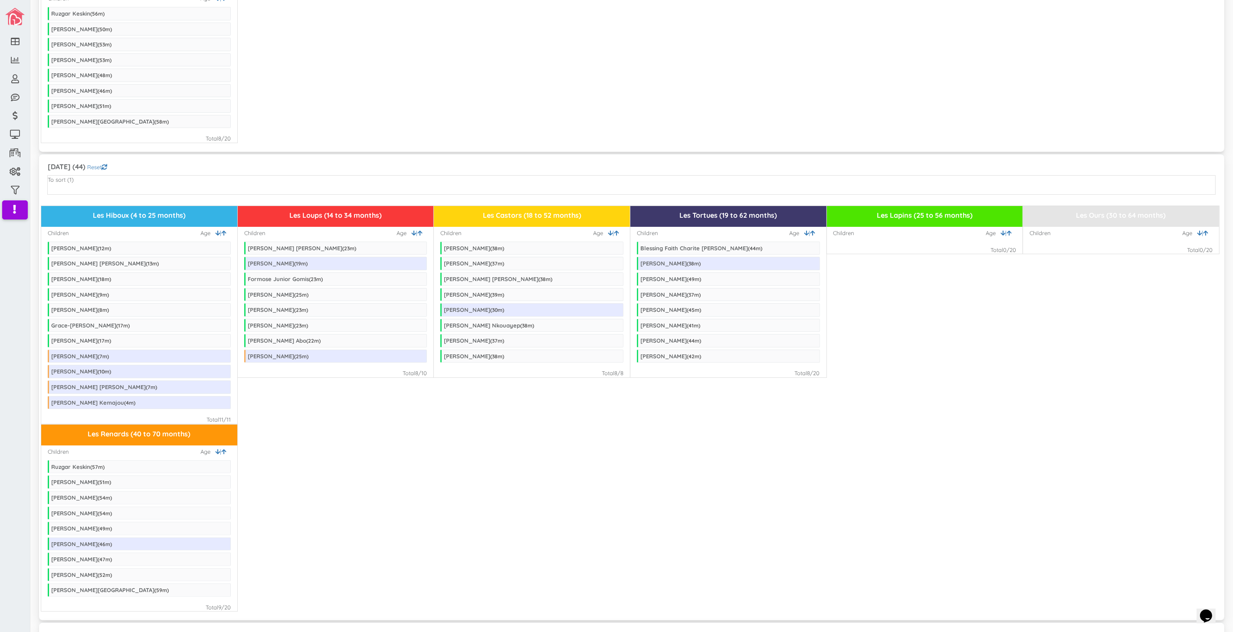
scroll to position [337, 0]
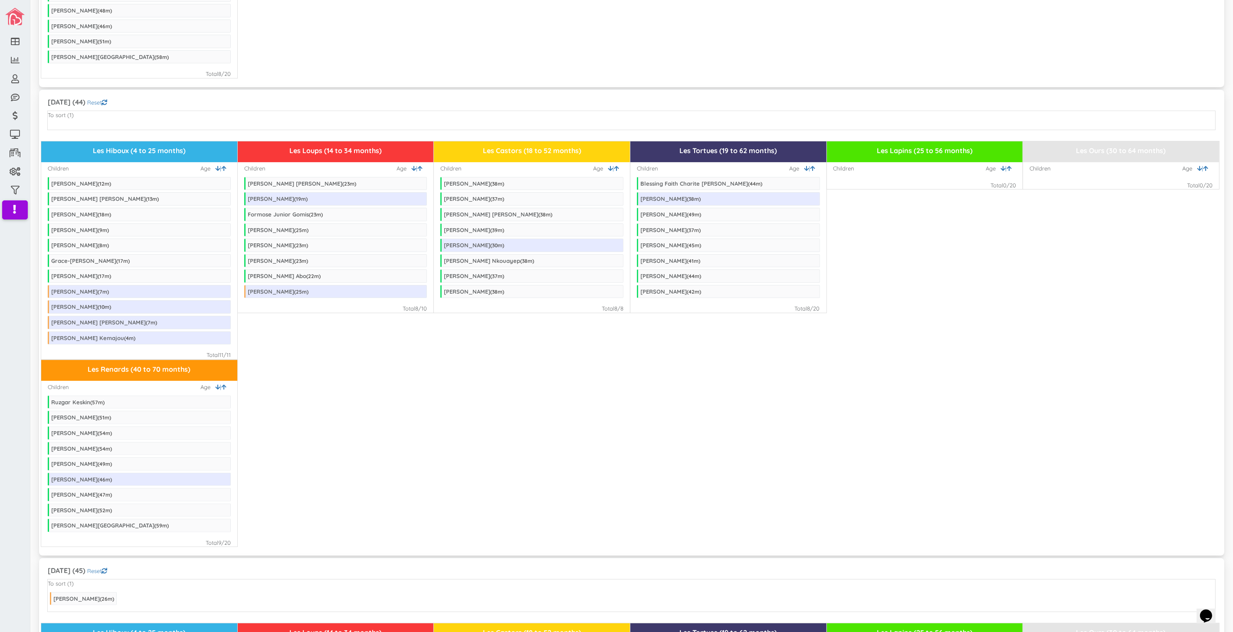
click at [482, 461] on div "Les Renards (40 to 70 months) Children | Age Ruzgar Keskin ( 57 m) Aaliyah-Rose…" at bounding box center [631, 454] width 1181 height 188
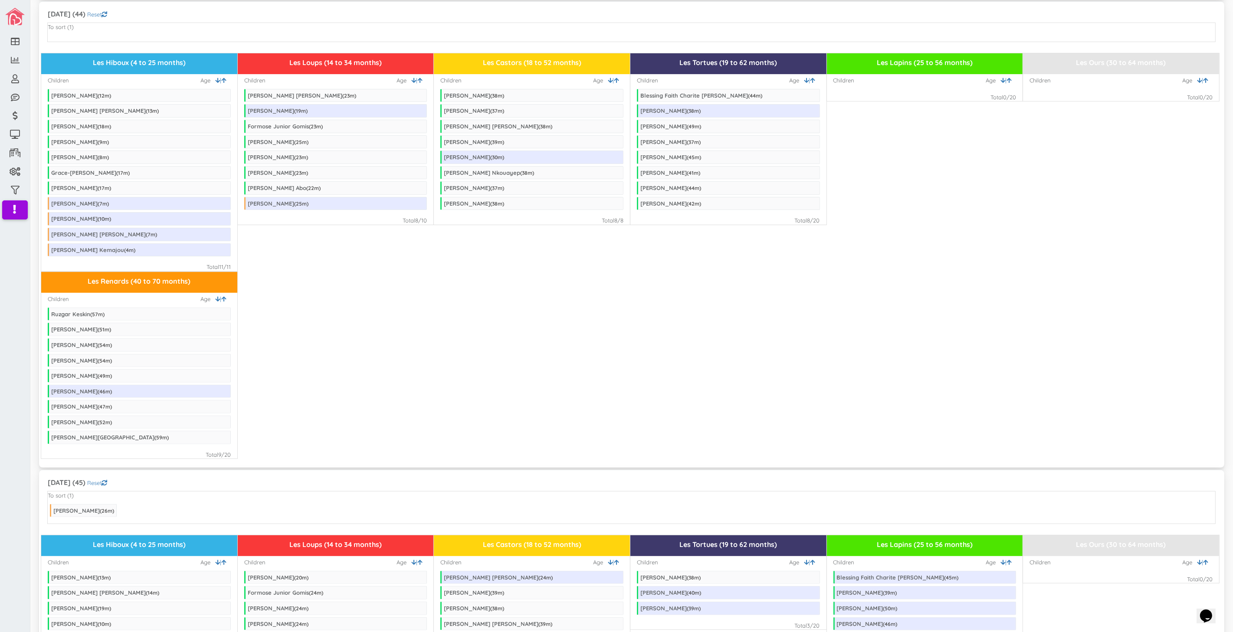
scroll to position [530, 0]
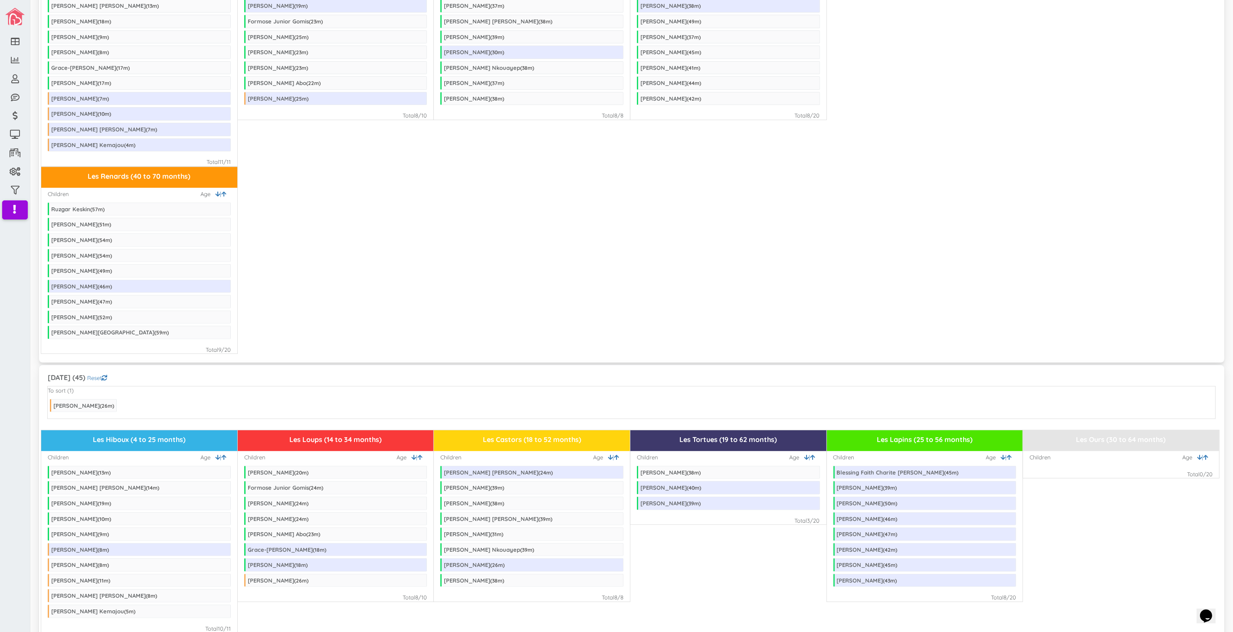
click at [551, 313] on div "Les Renards (40 to 70 months) Children | Age Ruzgar Keskin ( 57 m) Aaliyah-Rose…" at bounding box center [631, 261] width 1181 height 188
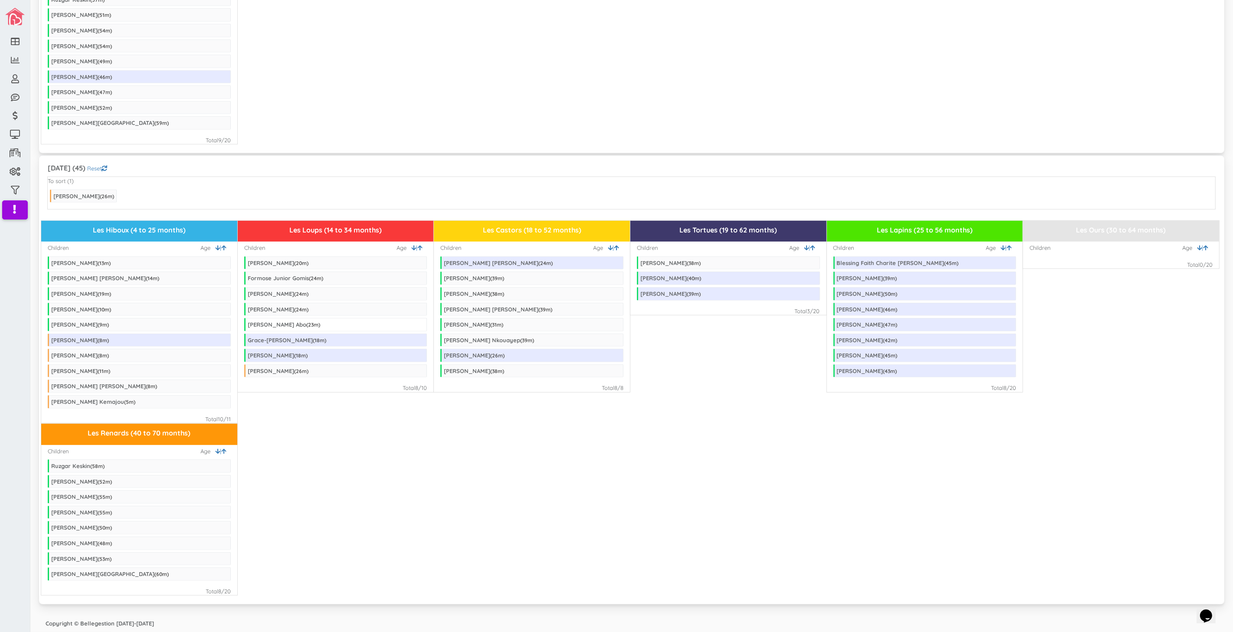
scroll to position [747, 0]
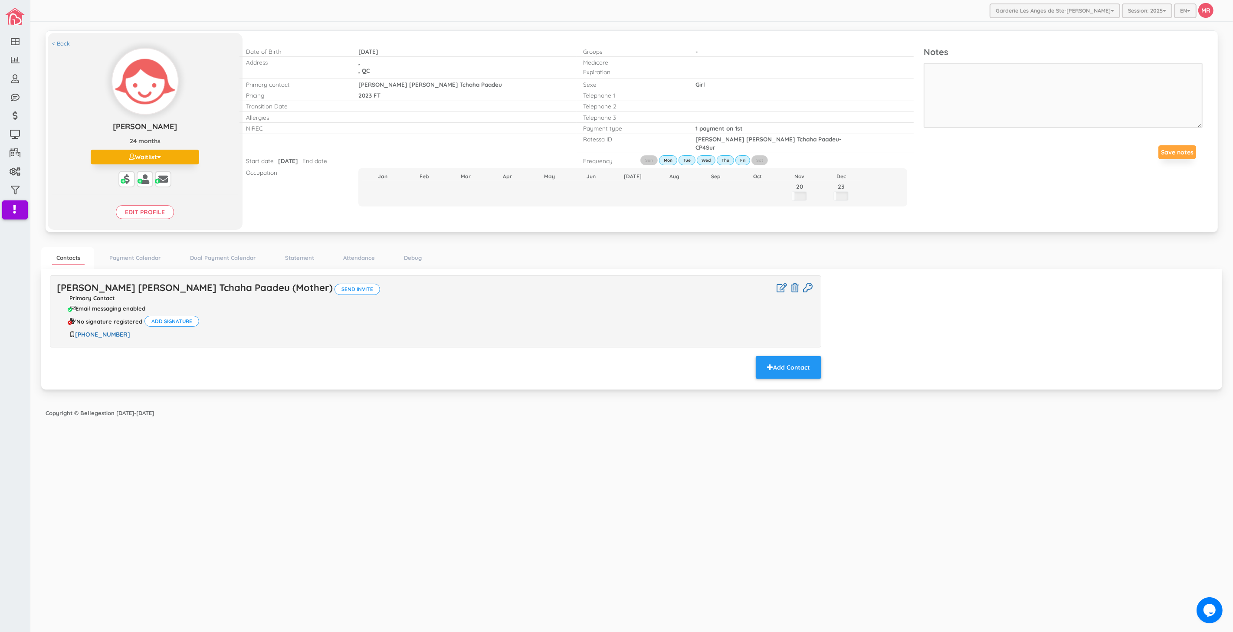
click at [185, 294] on h4 "Jocelyne Laure Tchaha Paadeu (Mother) Send invite Primary Contact Email messagi…" at bounding box center [435, 310] width 757 height 56
click at [185, 292] on link "Jocelyne Laure Tchaha Paadeu (Mother)" at bounding box center [195, 288] width 276 height 12
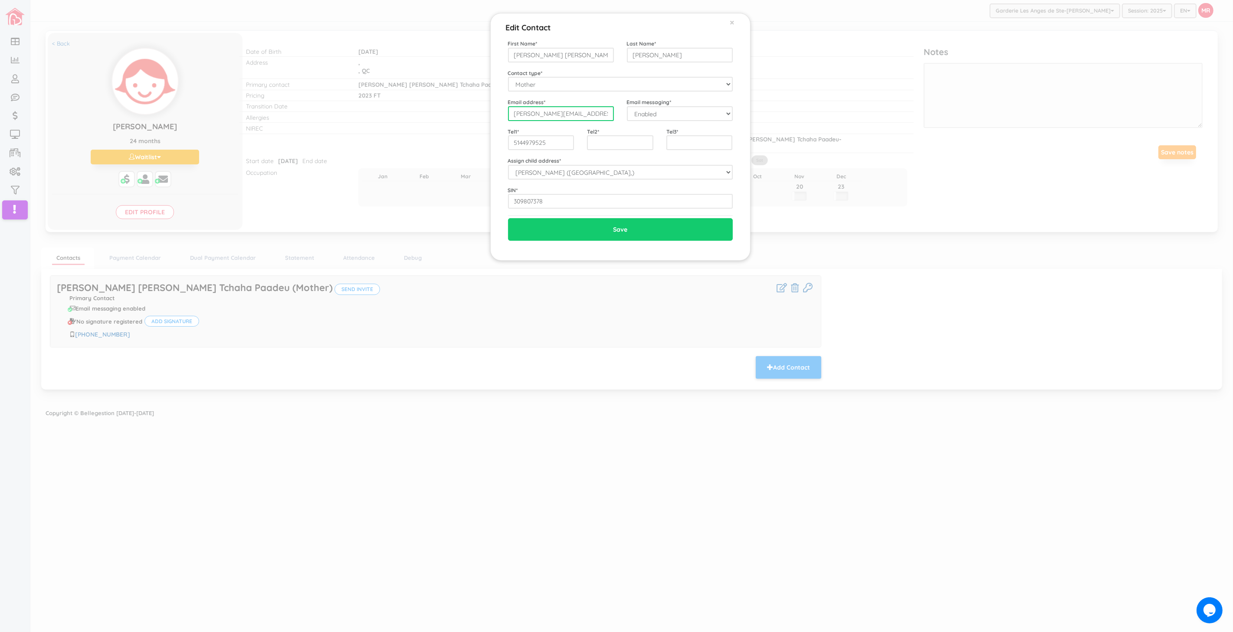
click at [576, 119] on input "jocelyne.laure@yahoo.ca" at bounding box center [561, 113] width 106 height 15
drag, startPoint x: 790, startPoint y: 478, endPoint x: 482, endPoint y: 348, distance: 334.4
click at [790, 478] on div "Edit Contact × Close First Name * Jocelyne Laure Last Name * Tchaha Paadeu Cont…" at bounding box center [616, 316] width 1233 height 632
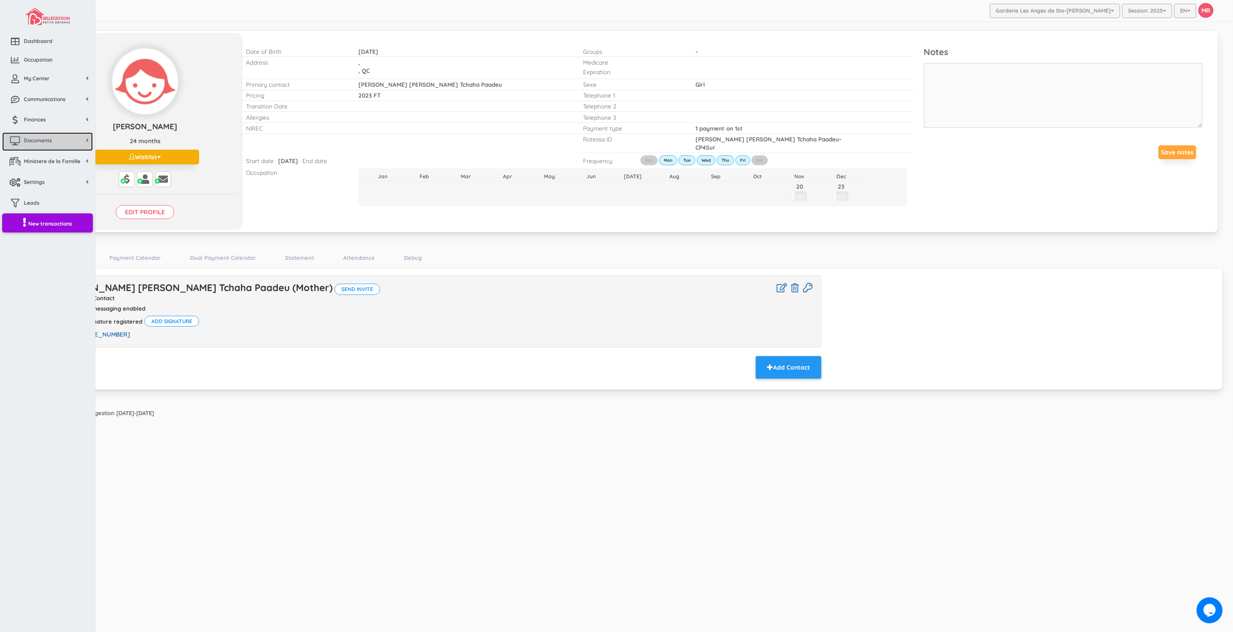
click at [49, 142] on span "Documents" at bounding box center [38, 140] width 28 height 7
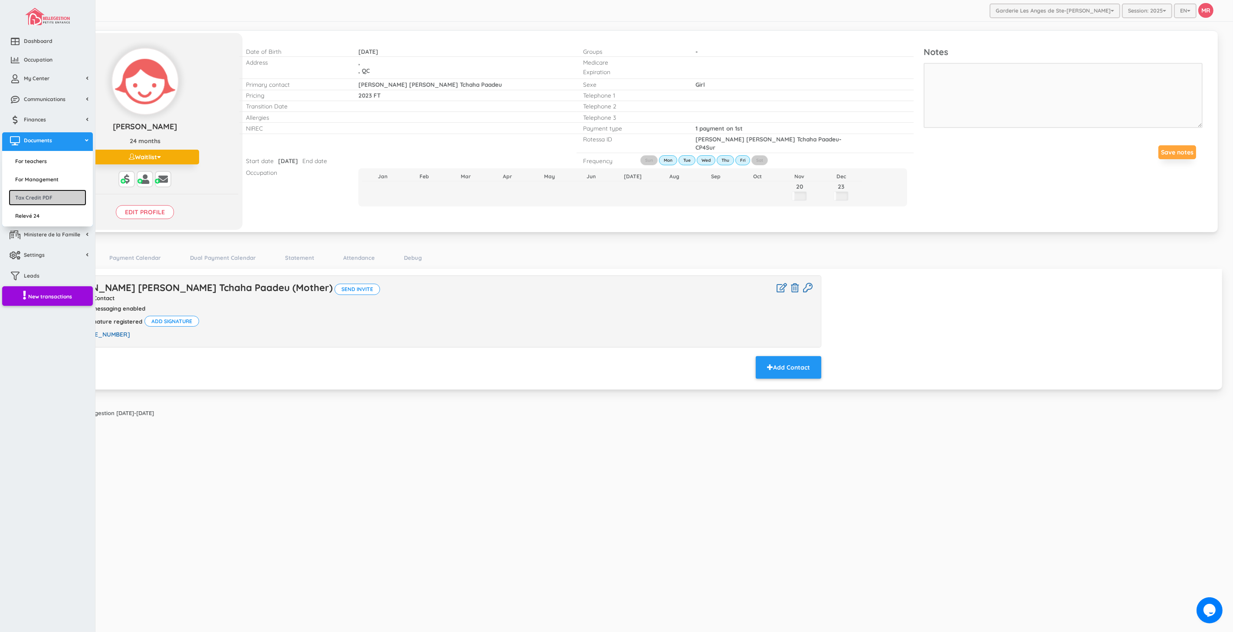
click at [50, 195] on link "Tax Credit PDF" at bounding box center [48, 198] width 78 height 16
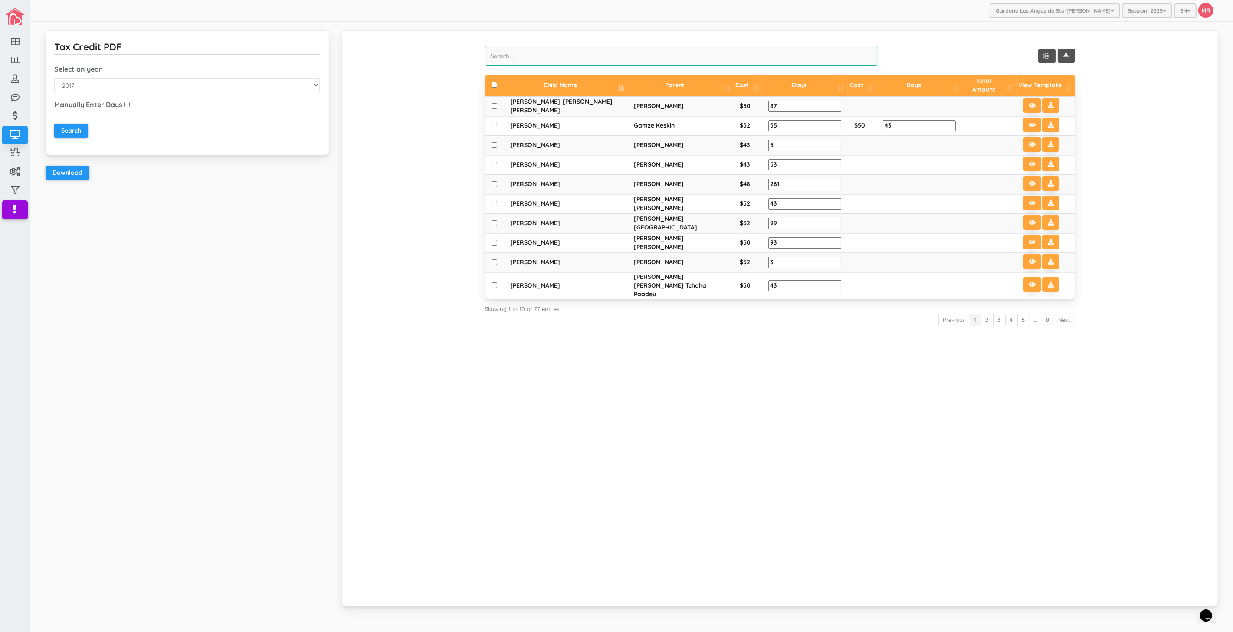
click at [743, 57] on input "search" at bounding box center [681, 56] width 393 height 20
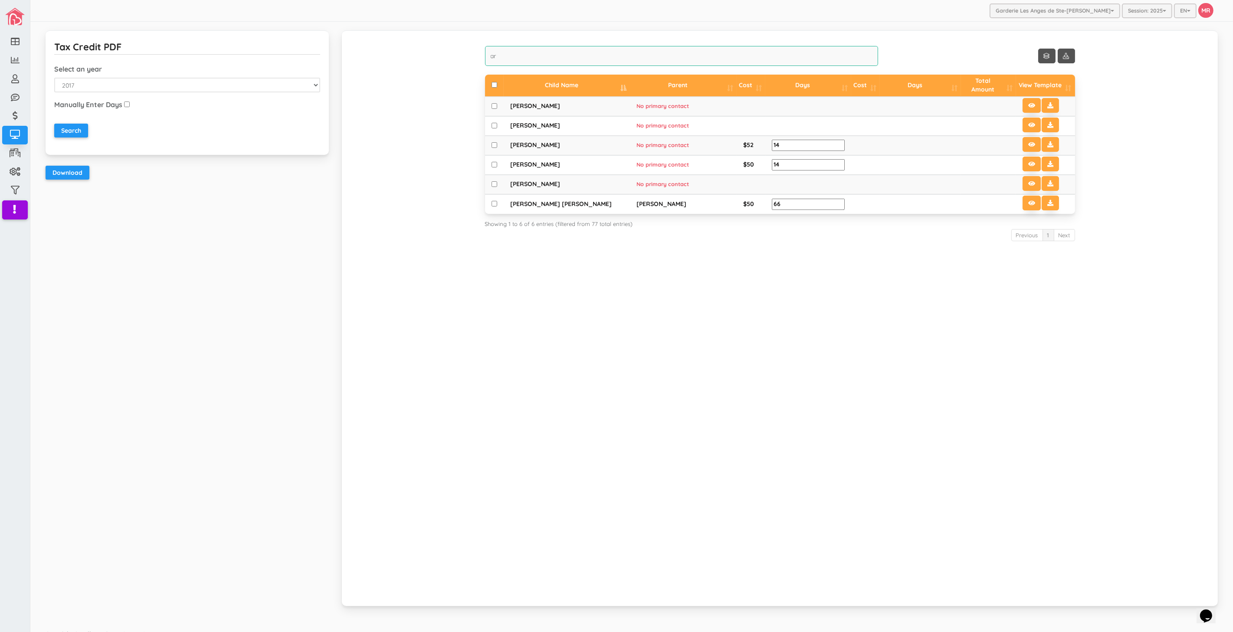
type input "a"
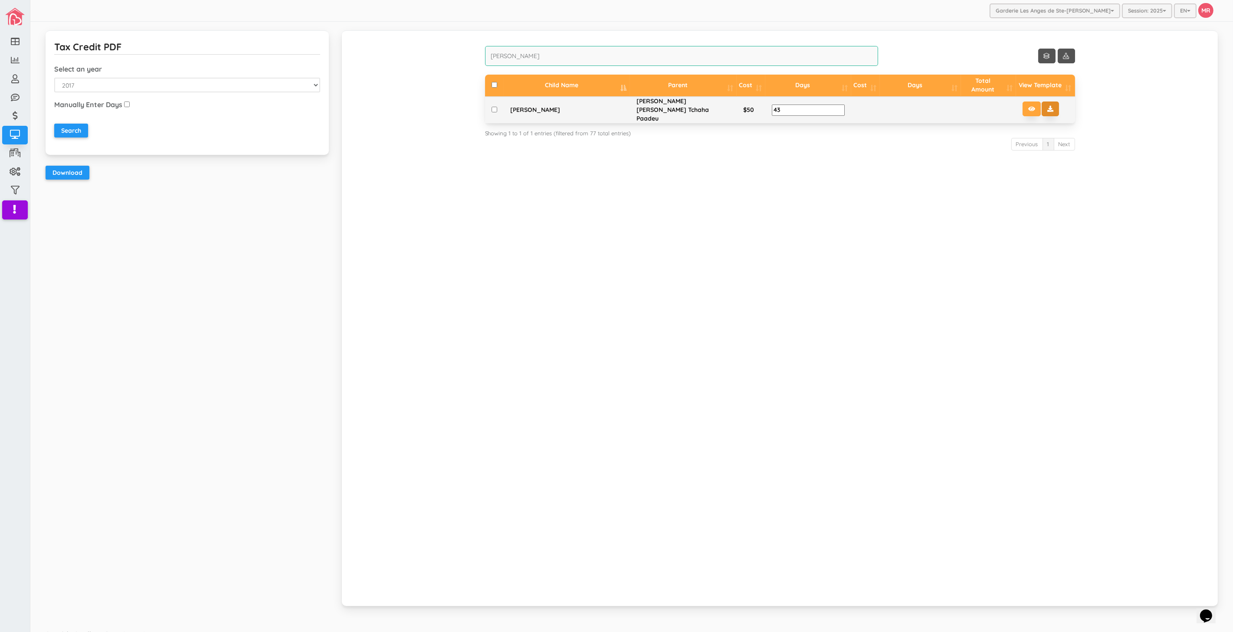
type input "[PERSON_NAME]"
click at [1047, 106] on icon at bounding box center [1050, 109] width 6 height 6
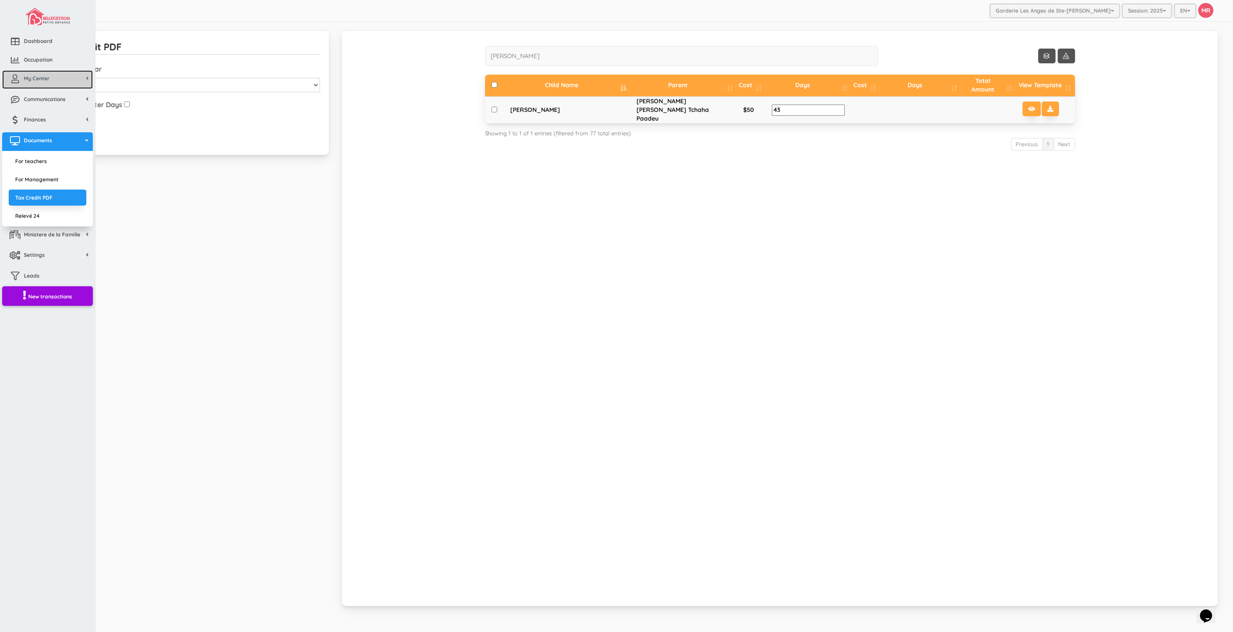
click at [36, 82] on link "My Center" at bounding box center [47, 79] width 91 height 19
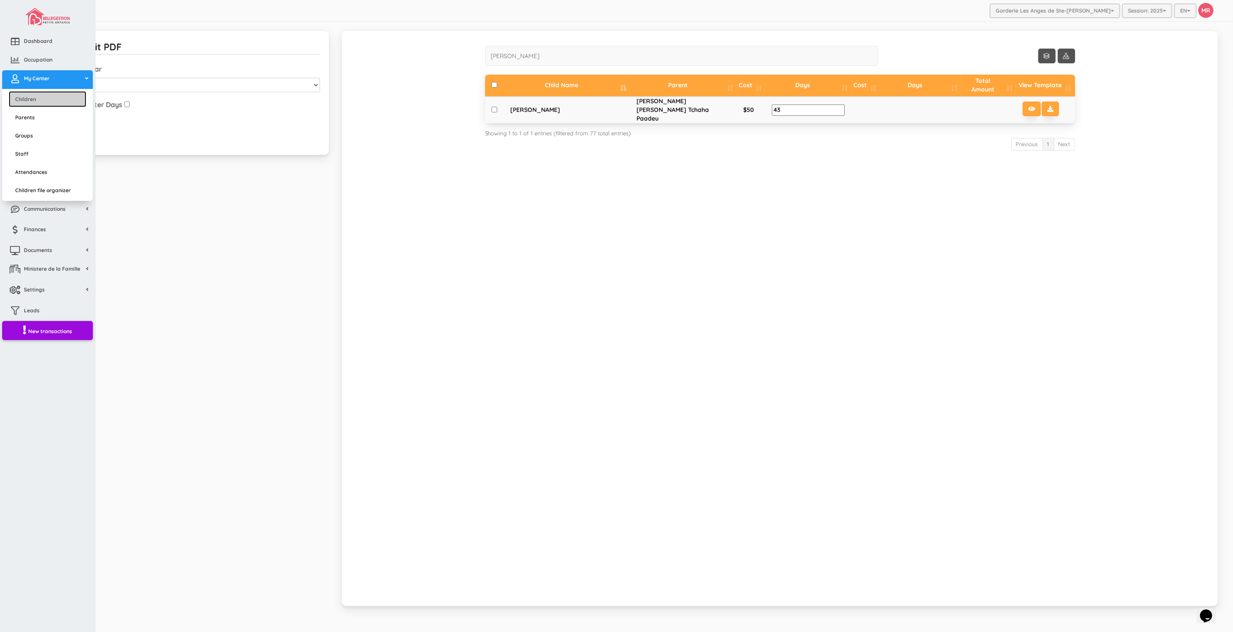
click at [40, 98] on link "Children" at bounding box center [48, 99] width 78 height 16
